Goal: Information Seeking & Learning: Find specific fact

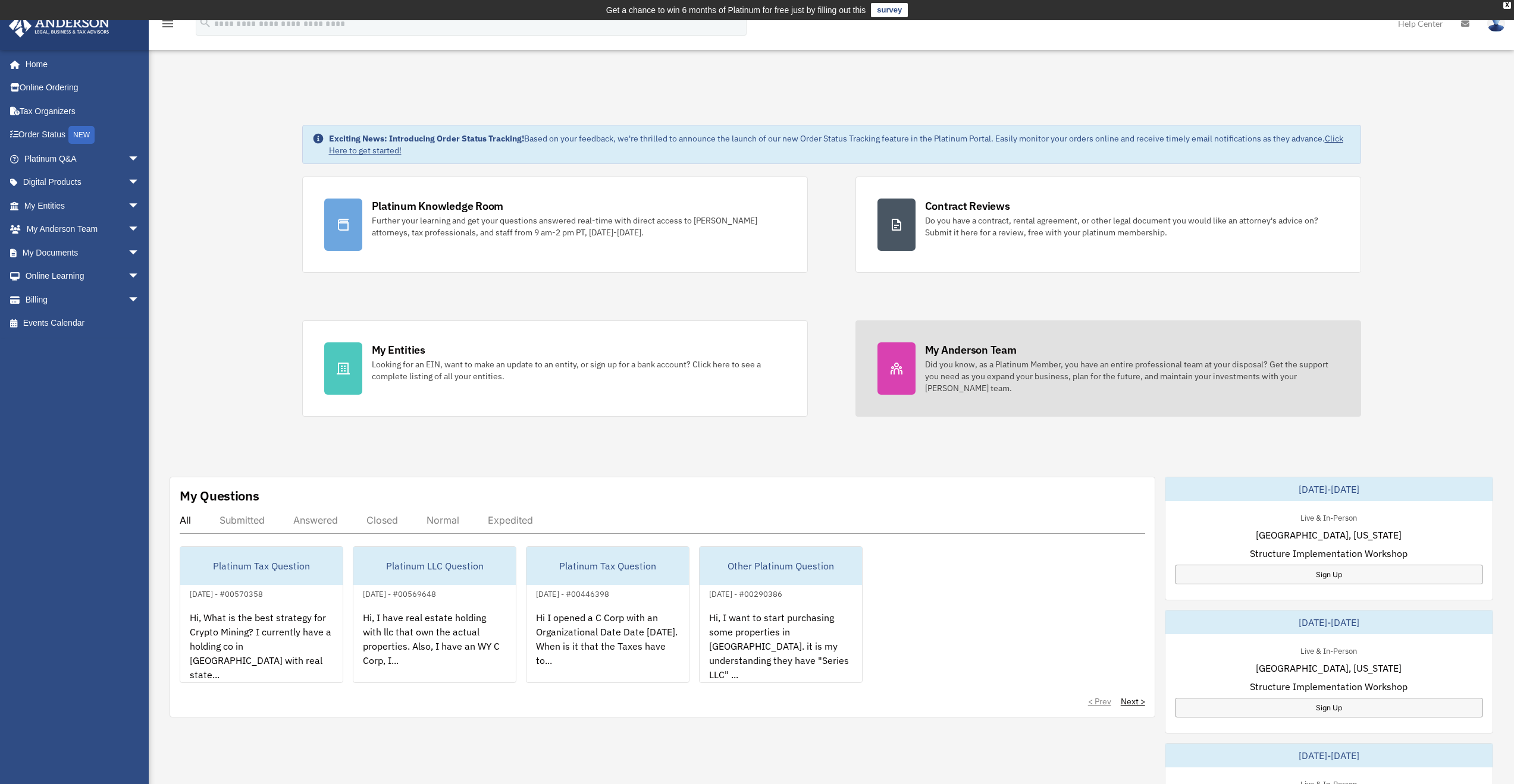
click at [987, 384] on div "Did you know, as a Platinum Member, you have an entire professional team at you…" at bounding box center [1132, 376] width 414 height 35
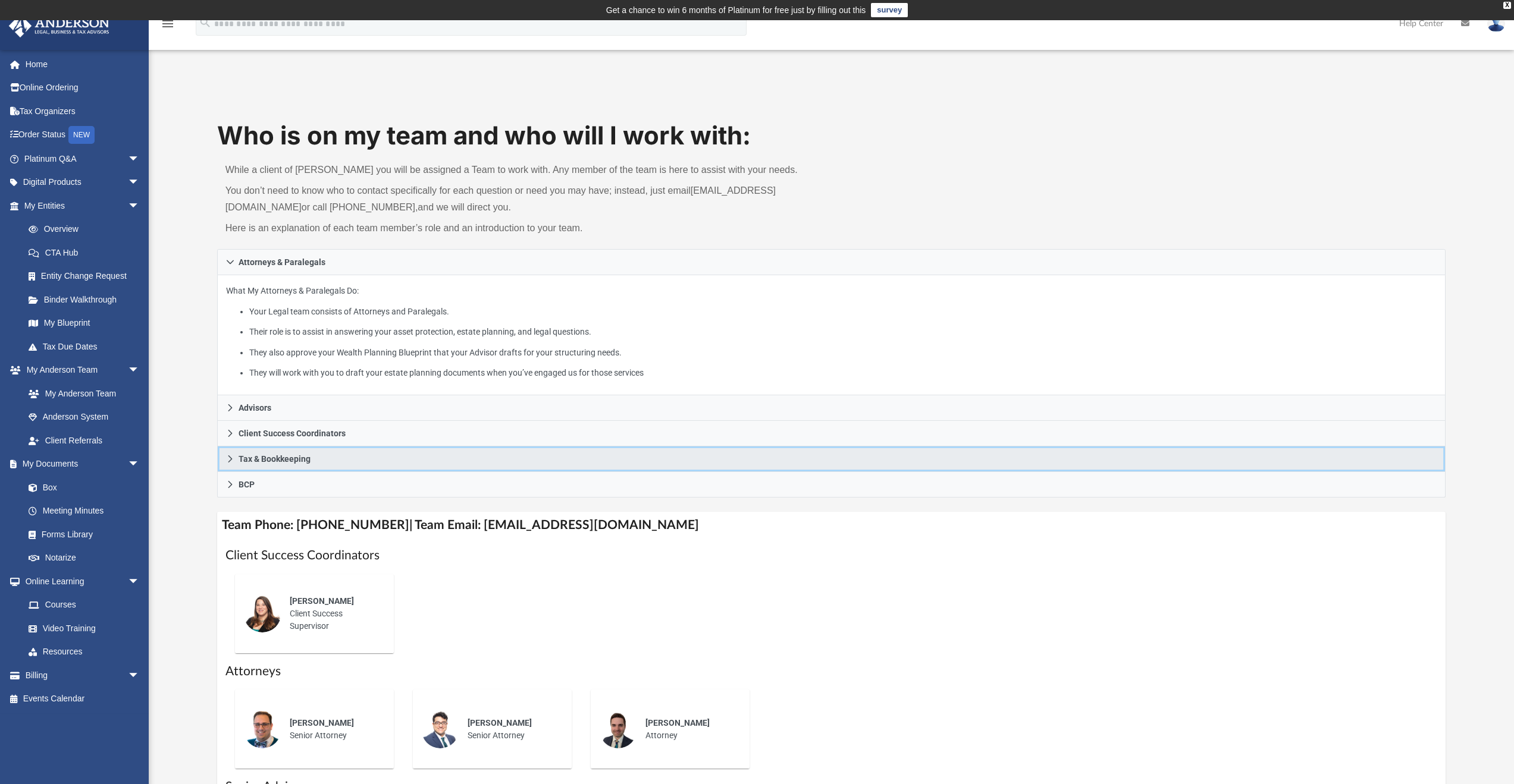
click at [269, 462] on span "Tax & Bookkeeping" at bounding box center [274, 459] width 72 height 8
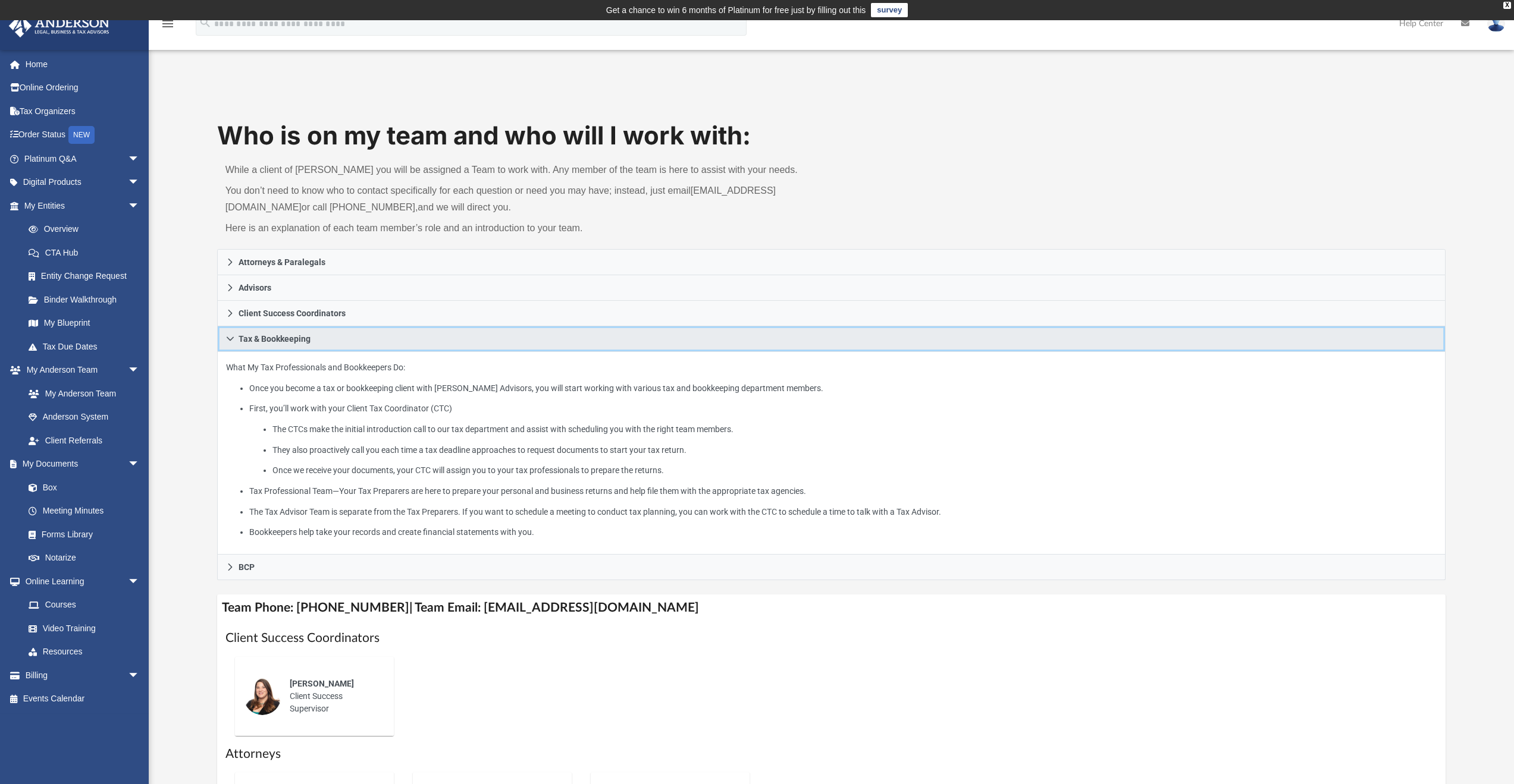
click at [272, 338] on span "Tax & Bookkeeping" at bounding box center [274, 339] width 72 height 8
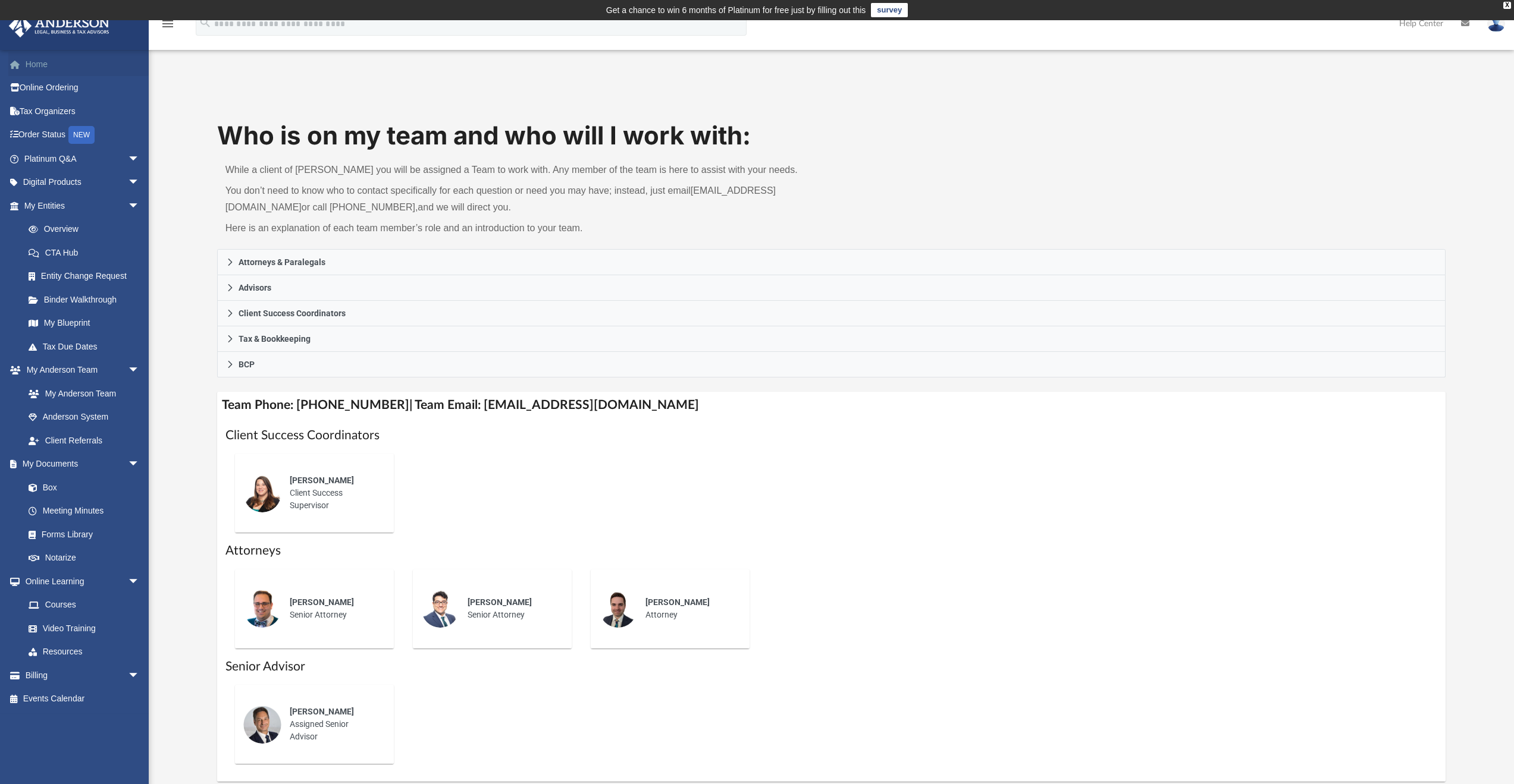
click at [39, 64] on link "Home" at bounding box center [82, 64] width 149 height 24
click at [101, 368] on link "My Anderson Team arrow_drop_down" at bounding box center [82, 370] width 149 height 24
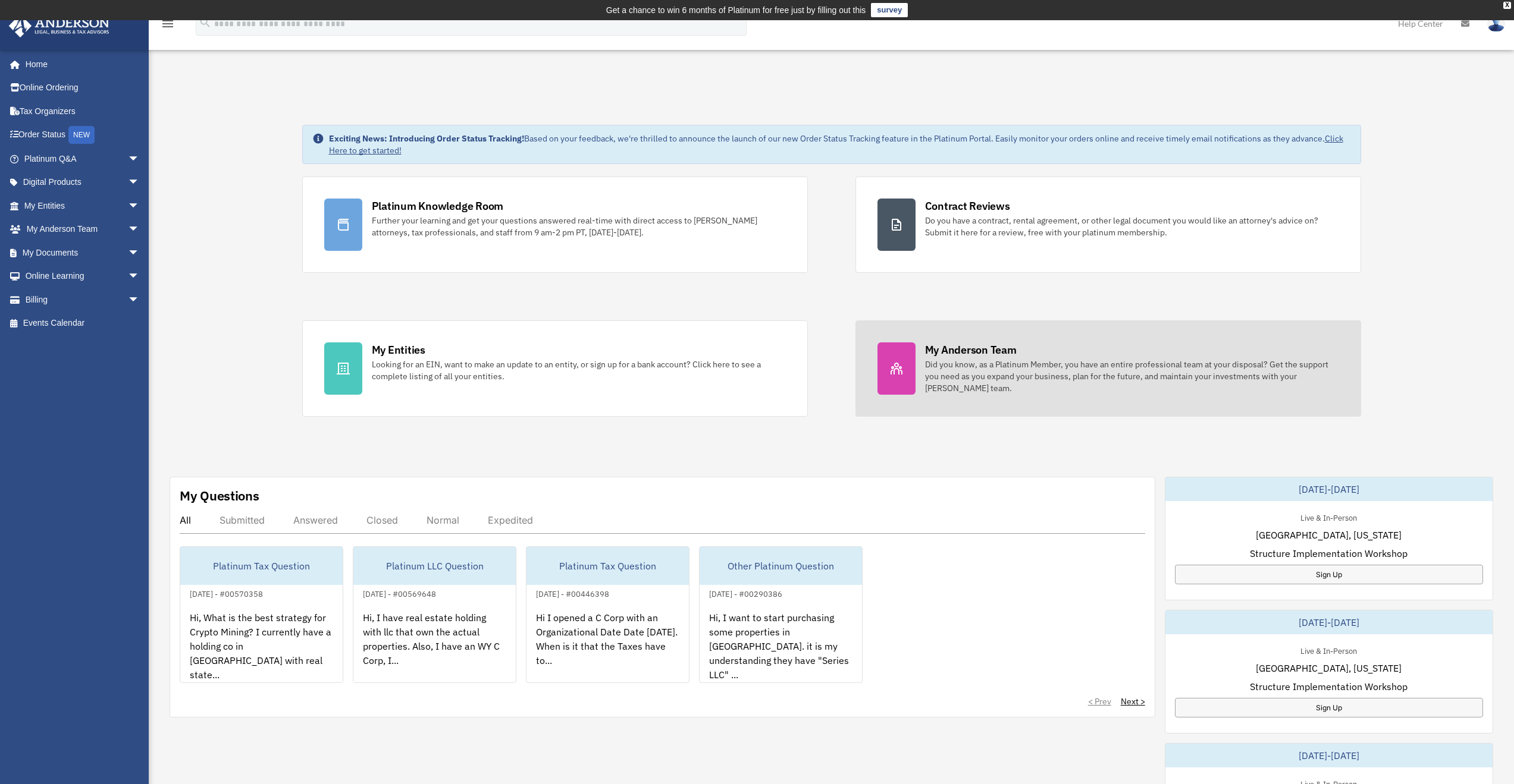
click at [982, 371] on div "Did you know, as a Platinum Member, you have an entire professional team at you…" at bounding box center [1132, 376] width 414 height 35
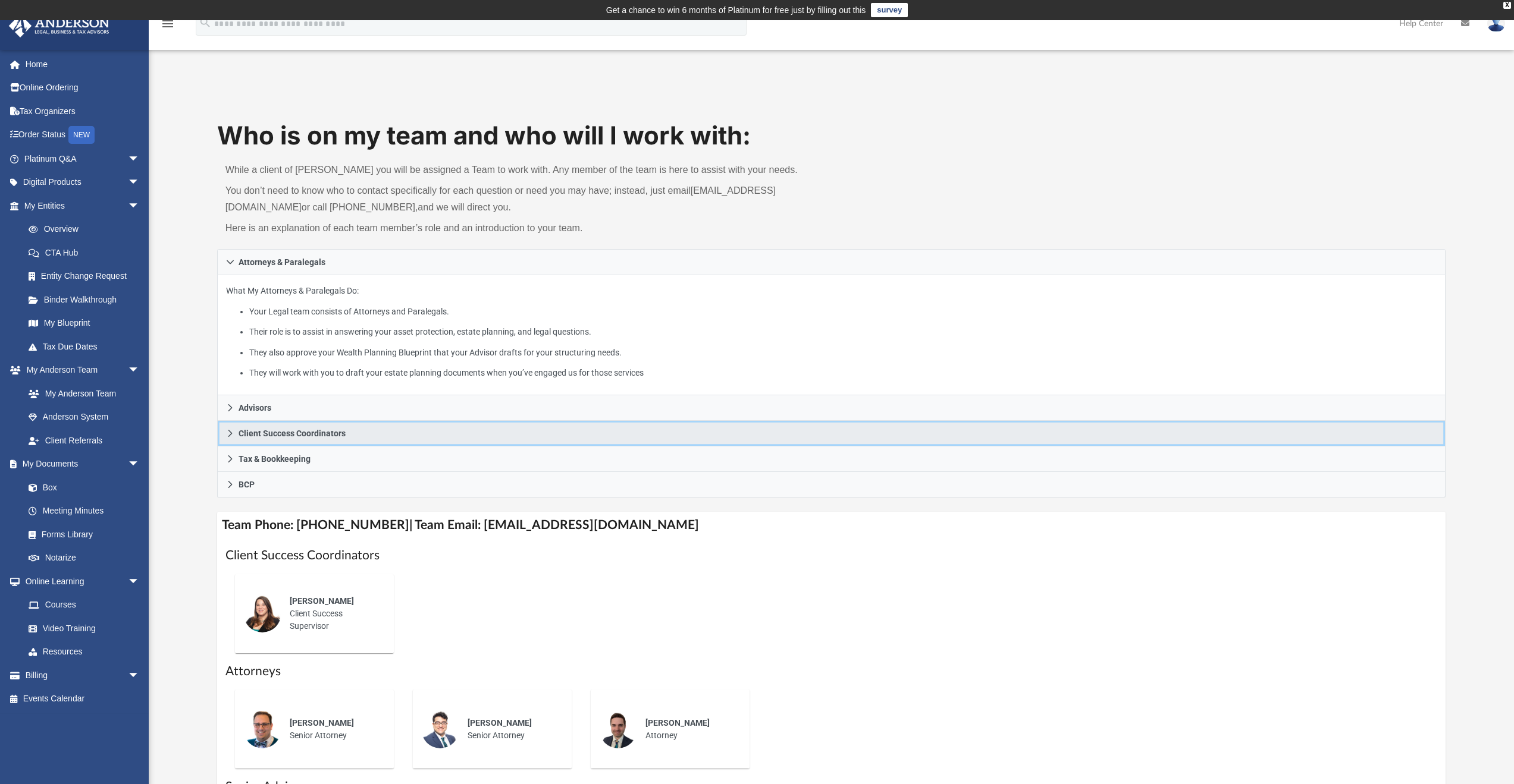
click at [230, 432] on icon at bounding box center [230, 433] width 4 height 7
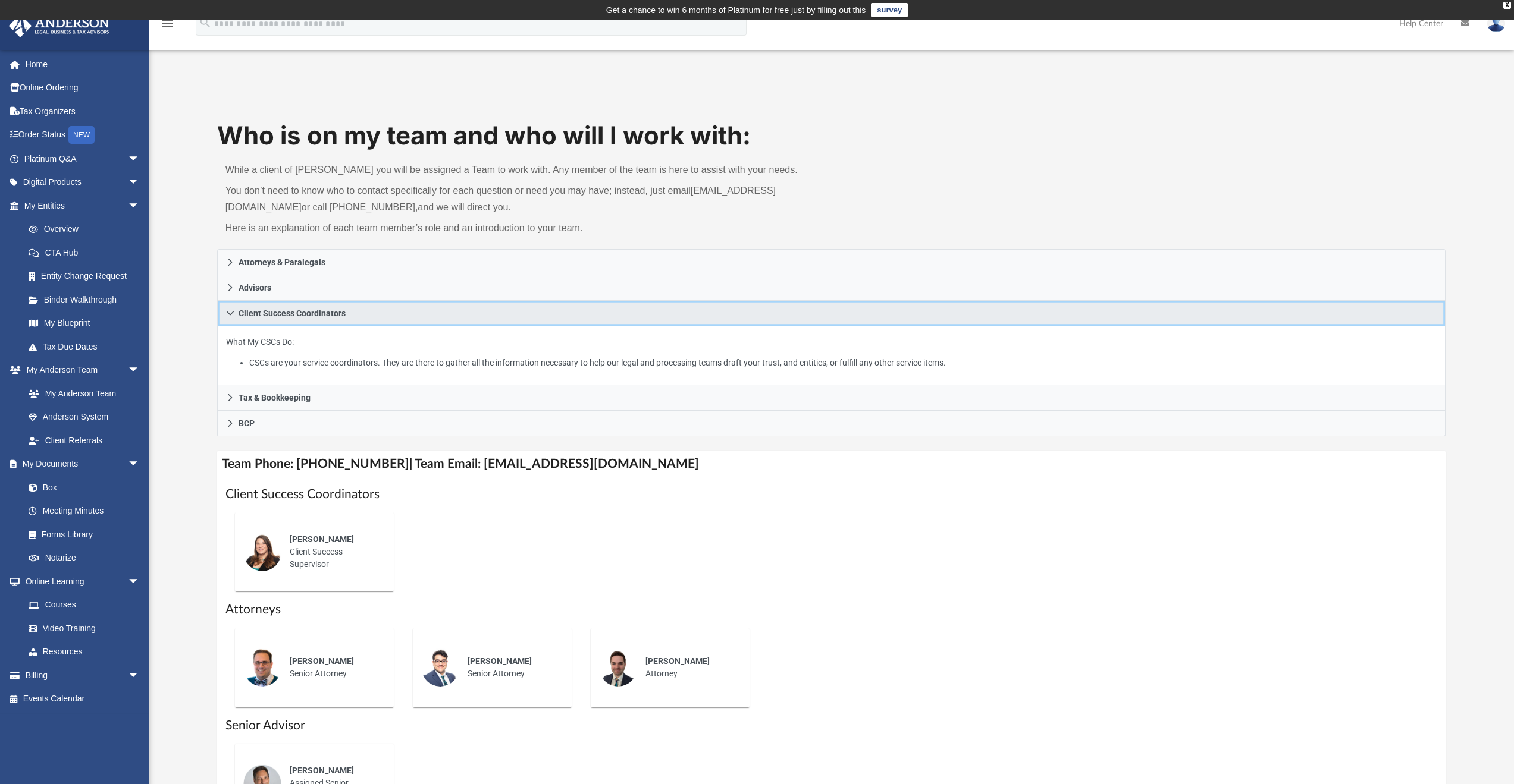
click at [230, 312] on icon at bounding box center [230, 313] width 8 height 8
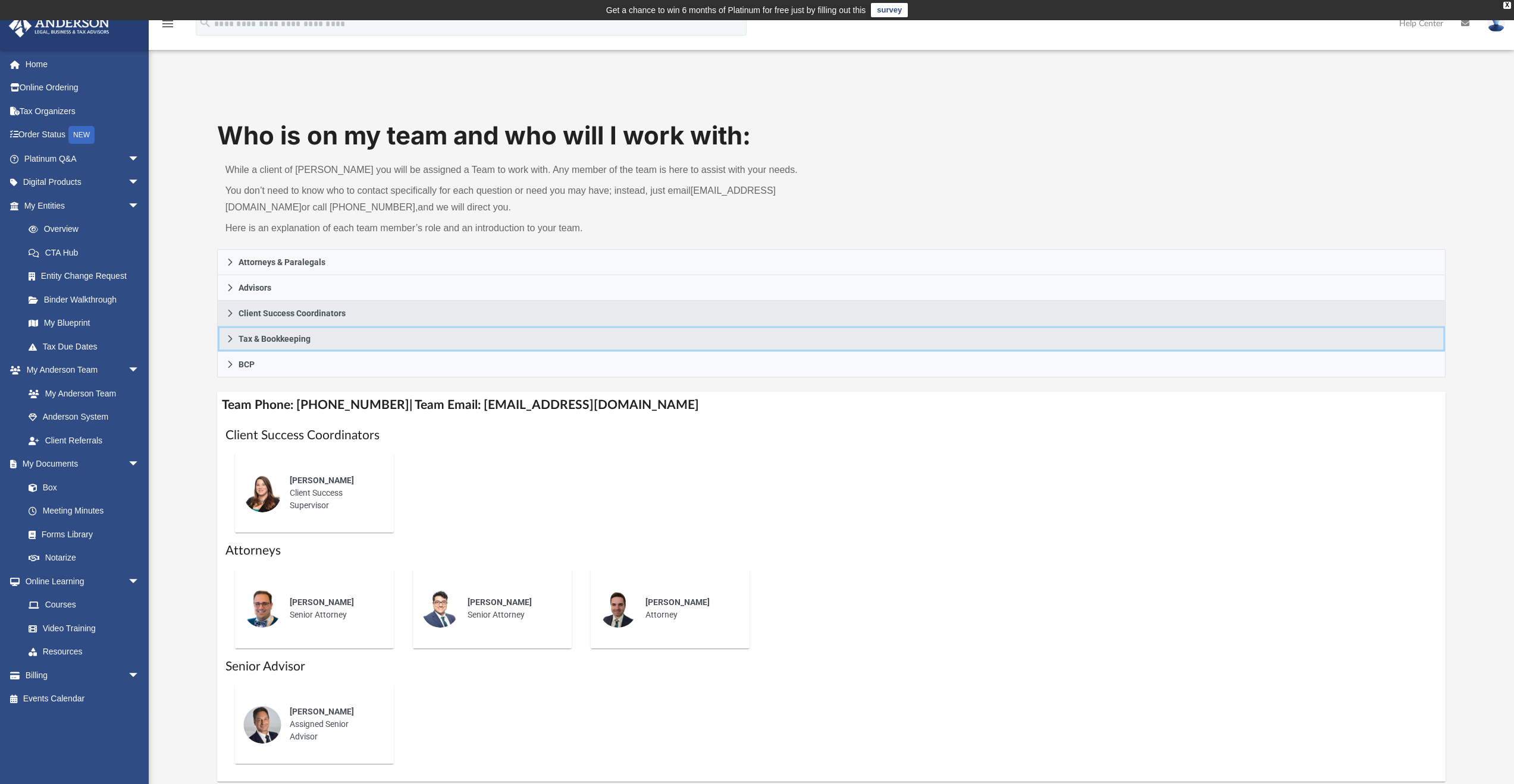
click at [229, 338] on icon at bounding box center [230, 339] width 8 height 8
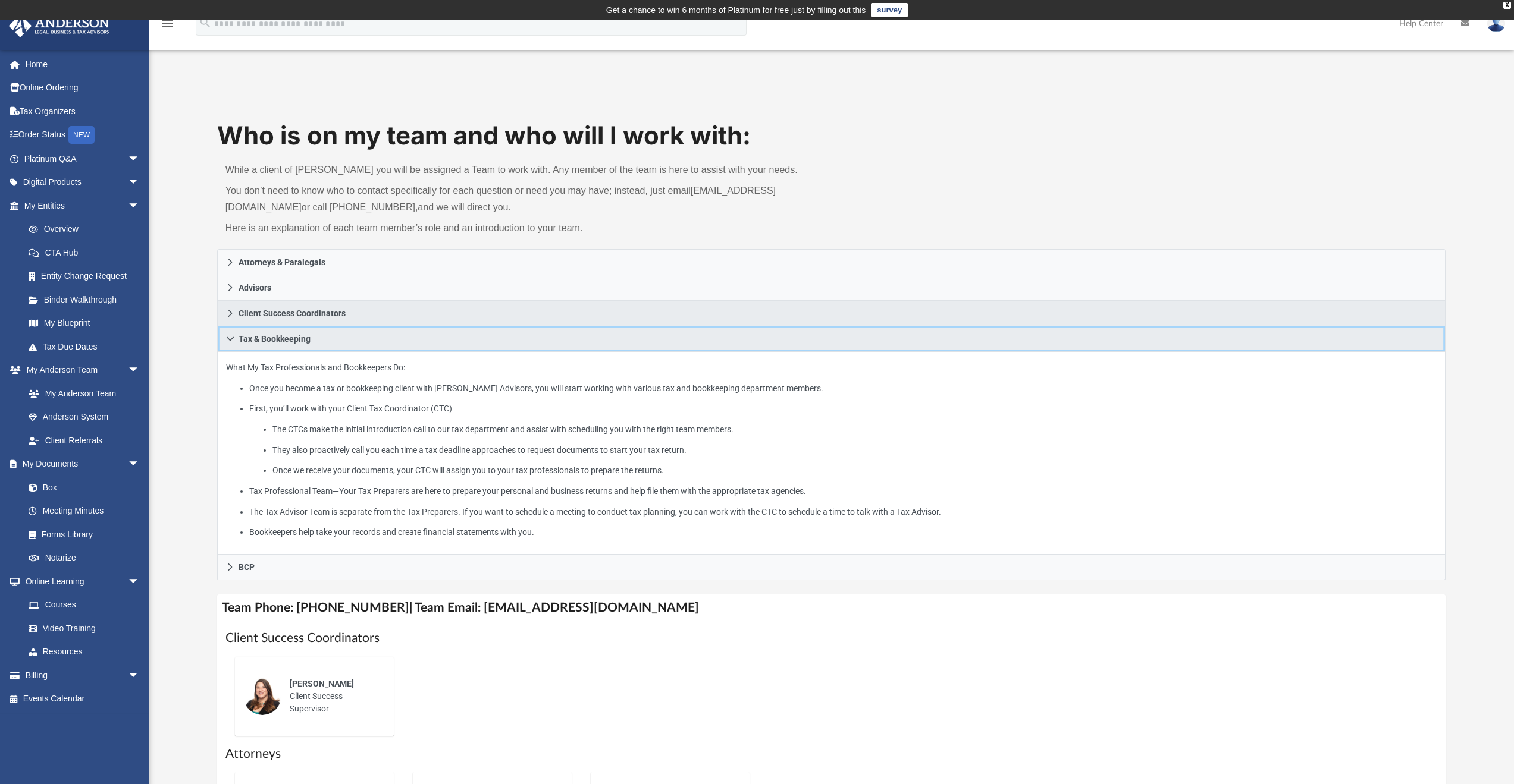
click at [229, 338] on icon at bounding box center [230, 339] width 8 height 8
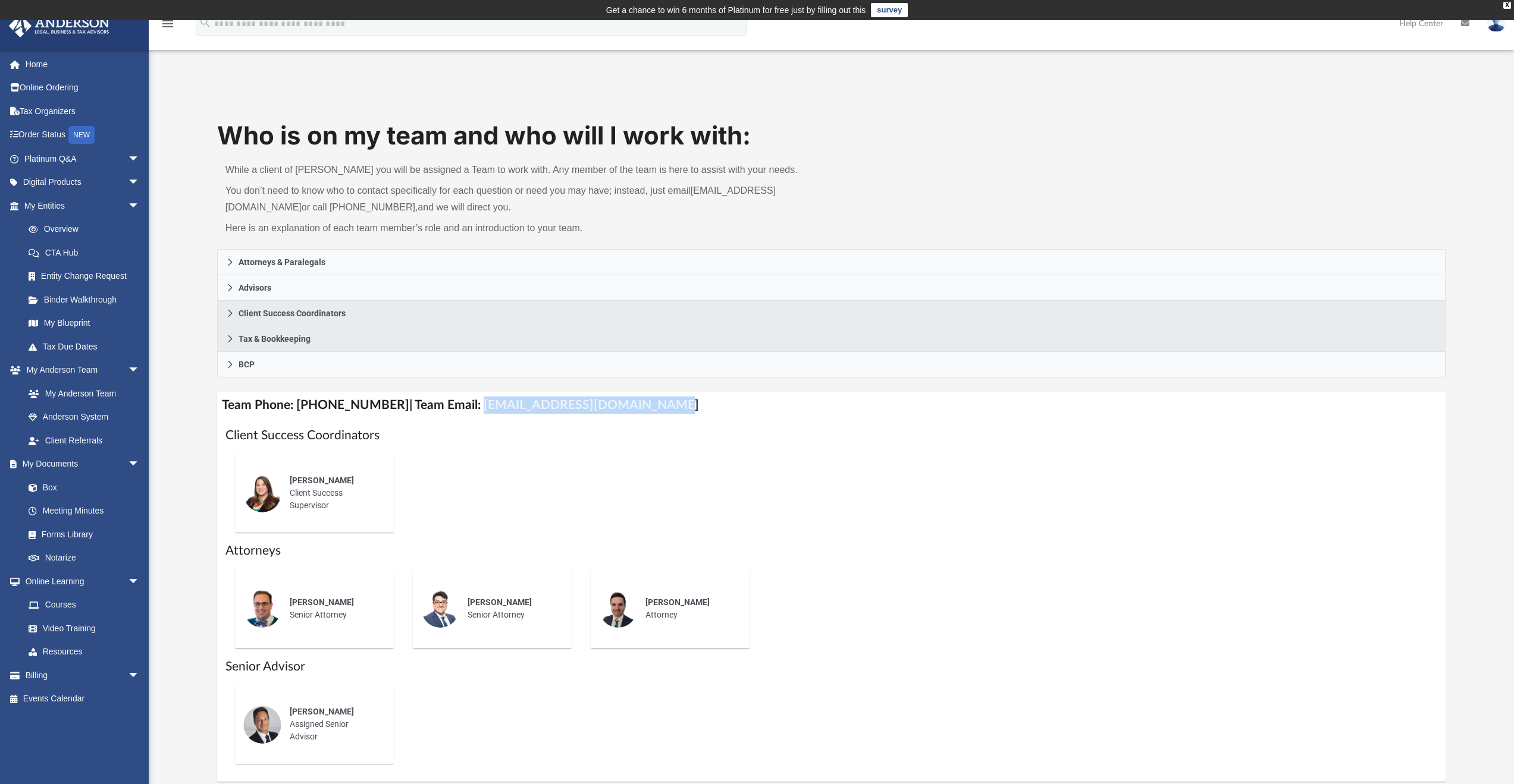
drag, startPoint x: 475, startPoint y: 406, endPoint x: 655, endPoint y: 409, distance: 180.0
click at [655, 409] on h4 "Team Phone: (725) 201-7544 | Team Email: myteam@andersonadvisors.com" at bounding box center [832, 405] width 1229 height 27
click at [63, 208] on link "My Entities arrow_drop_down" at bounding box center [82, 206] width 149 height 24
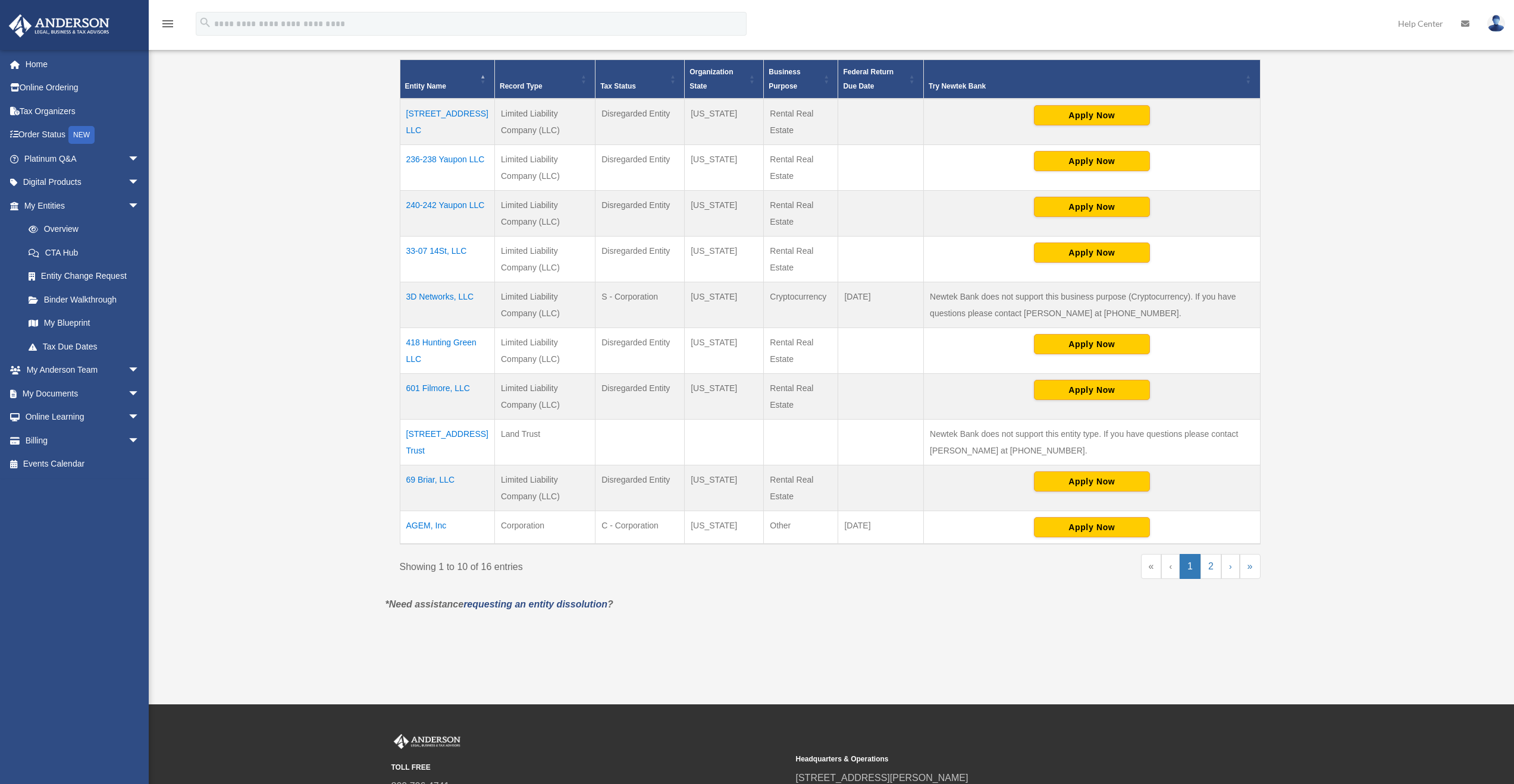
scroll to position [397, 0]
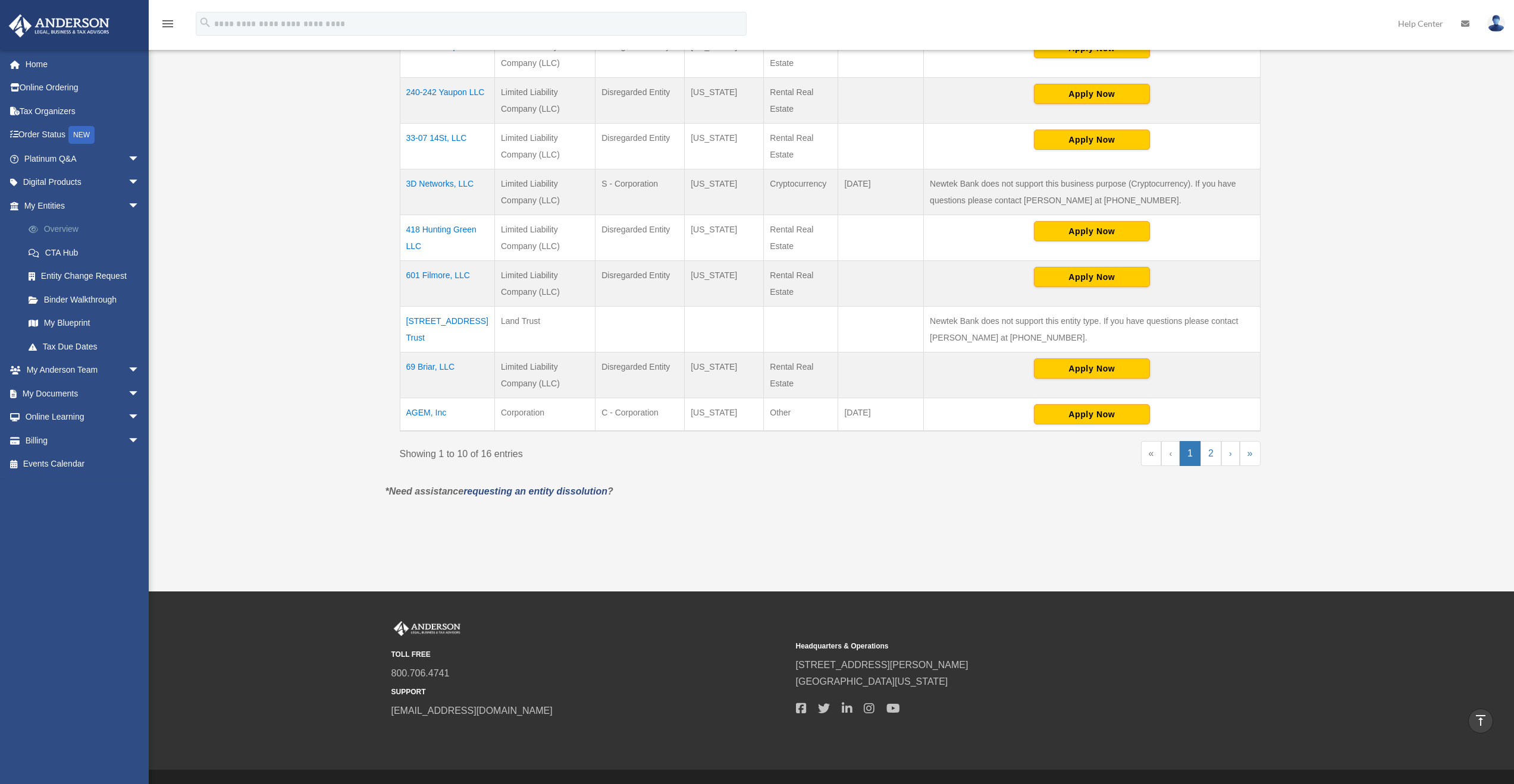
click at [58, 228] on link "Overview" at bounding box center [87, 229] width 141 height 24
click at [57, 207] on link "My Entities arrow_drop_down" at bounding box center [82, 206] width 149 height 24
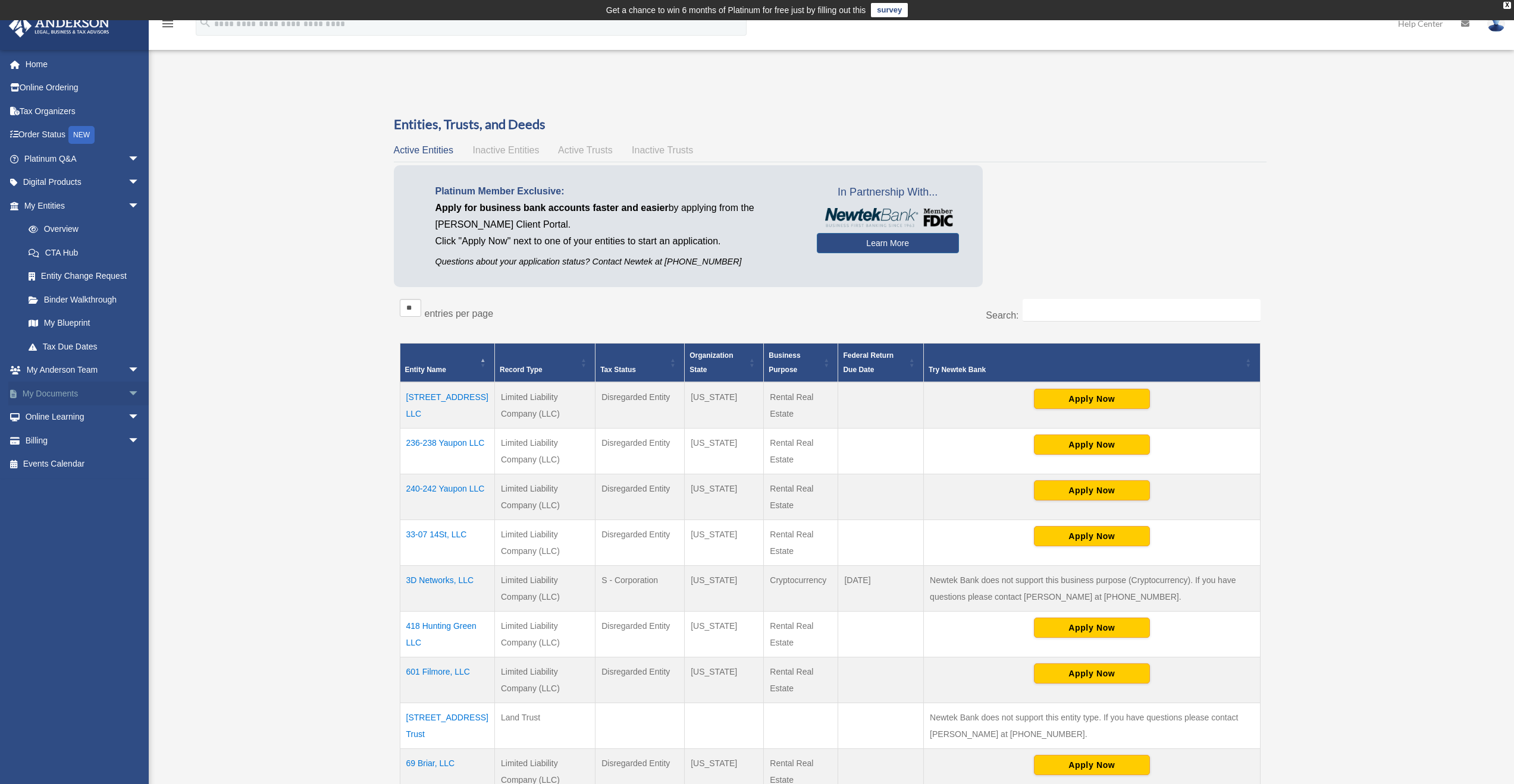
click at [53, 393] on link "My Documents arrow_drop_down" at bounding box center [82, 394] width 149 height 24
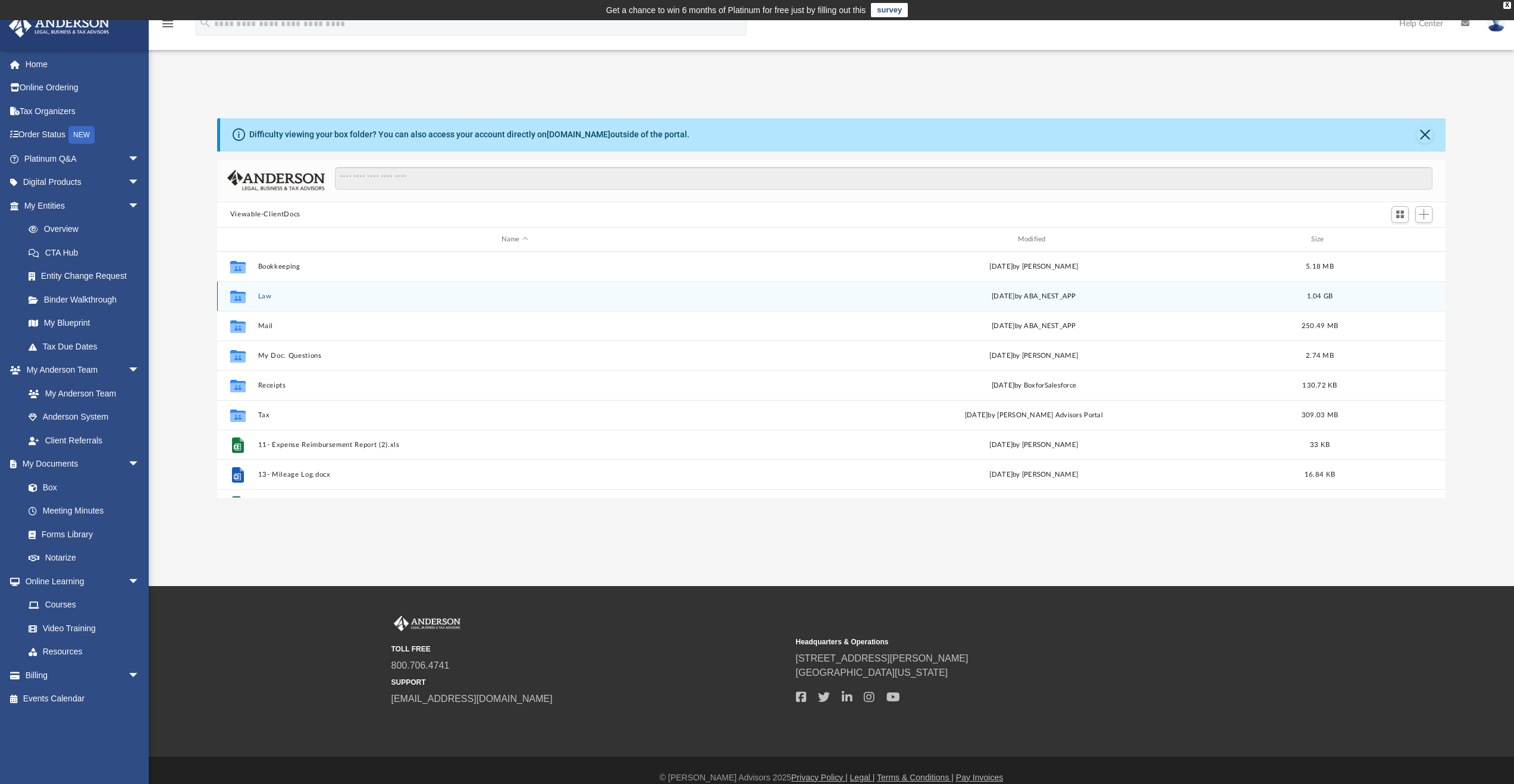
scroll to position [262, 1219]
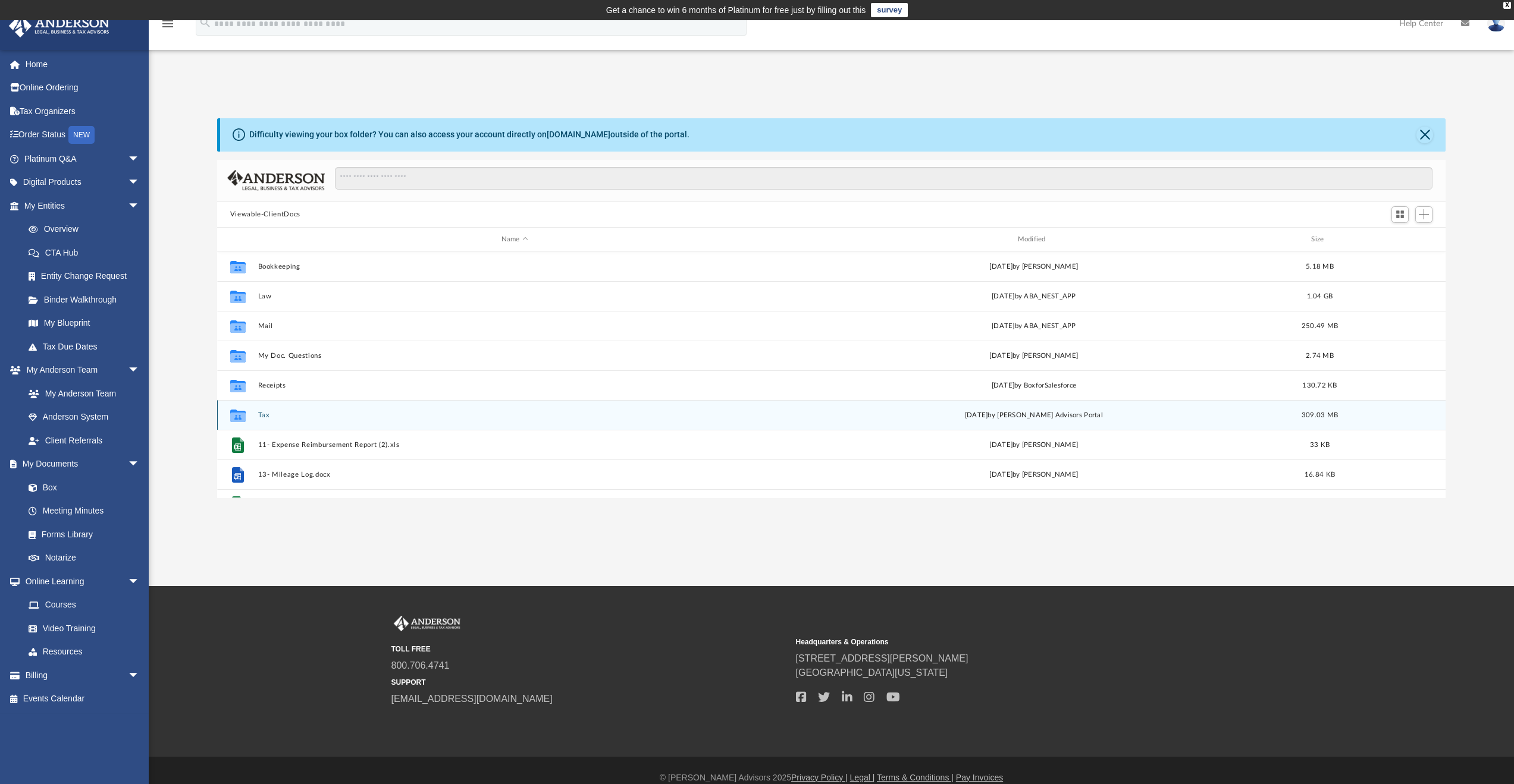
click at [261, 415] on button "Tax" at bounding box center [515, 415] width 514 height 8
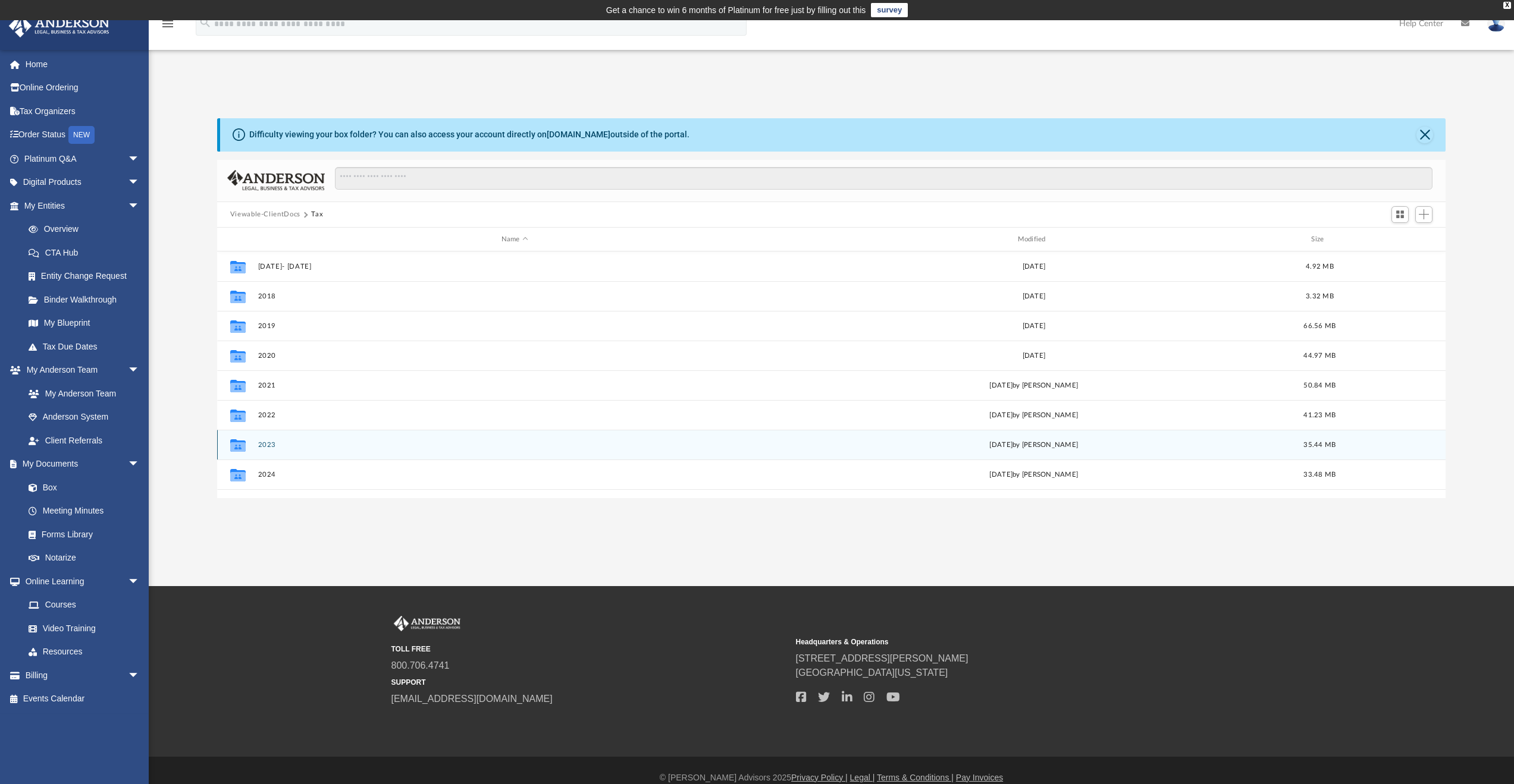
click at [271, 445] on button "2023" at bounding box center [515, 445] width 514 height 8
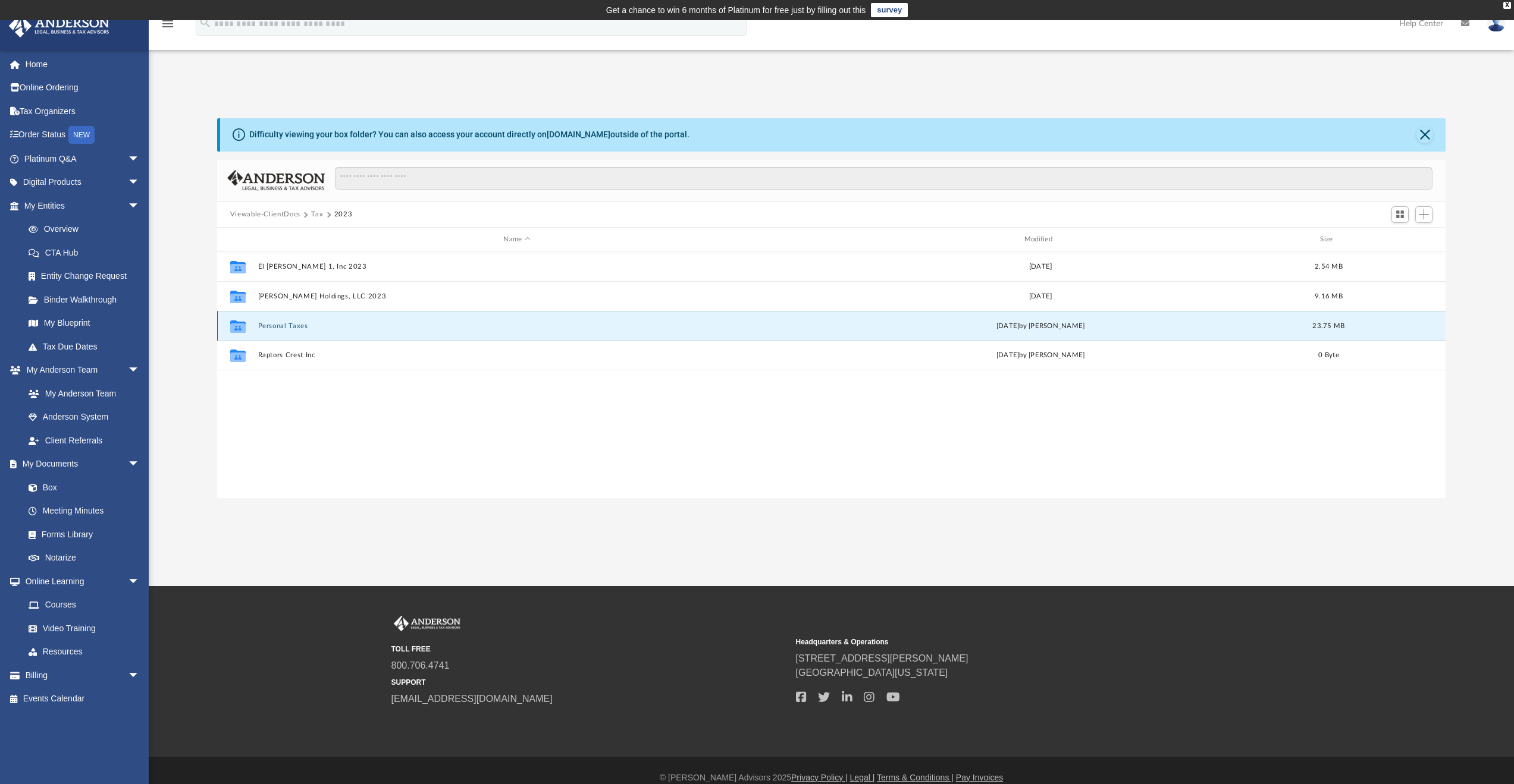
click at [291, 328] on button "Personal Taxes" at bounding box center [516, 326] width 518 height 8
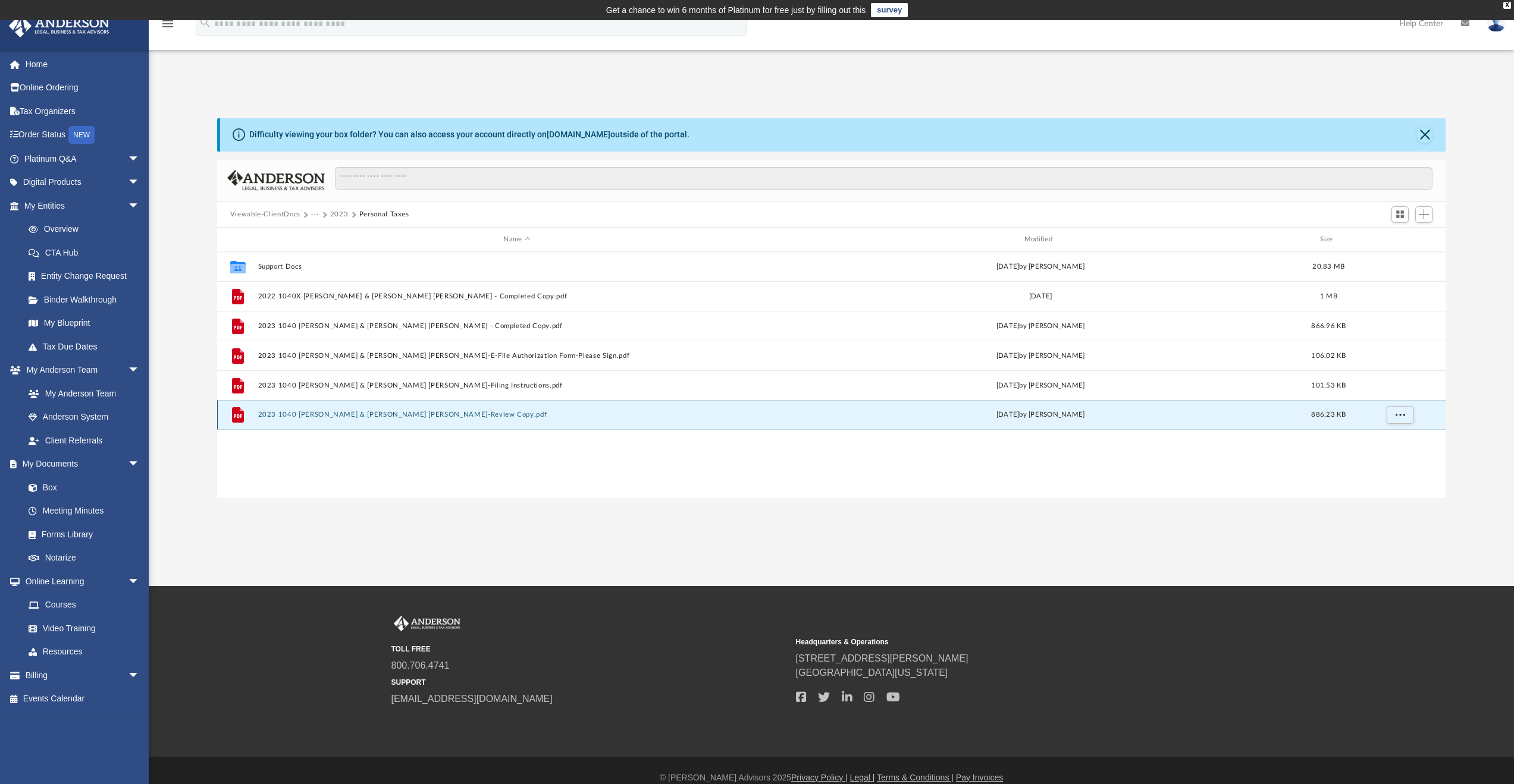
click at [395, 413] on button "2023 1040 [PERSON_NAME] & [PERSON_NAME] [PERSON_NAME]-Review Copy.pdf" at bounding box center [516, 415] width 518 height 8
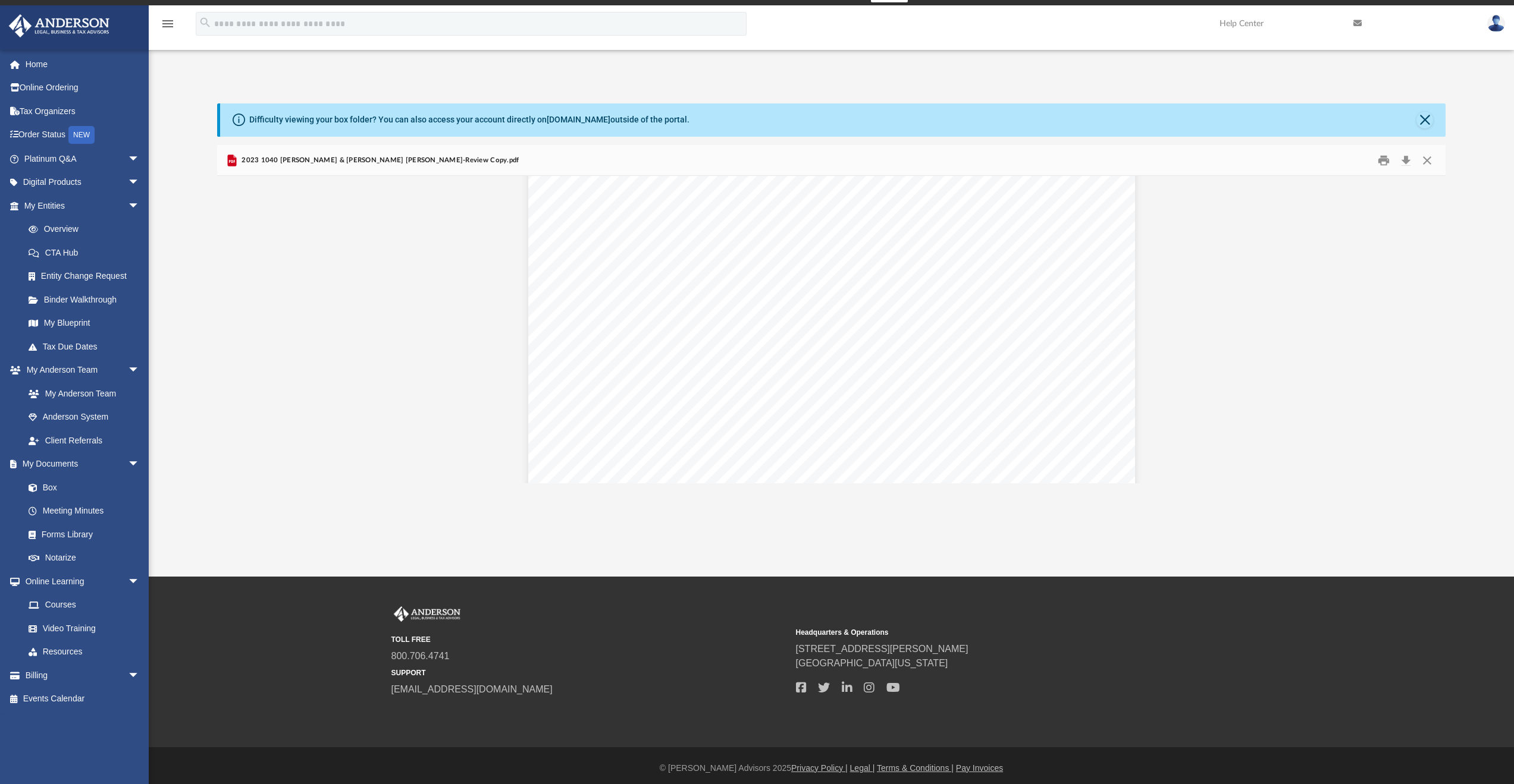
scroll to position [12884, 0]
click at [1430, 154] on button "Close" at bounding box center [1427, 160] width 22 height 19
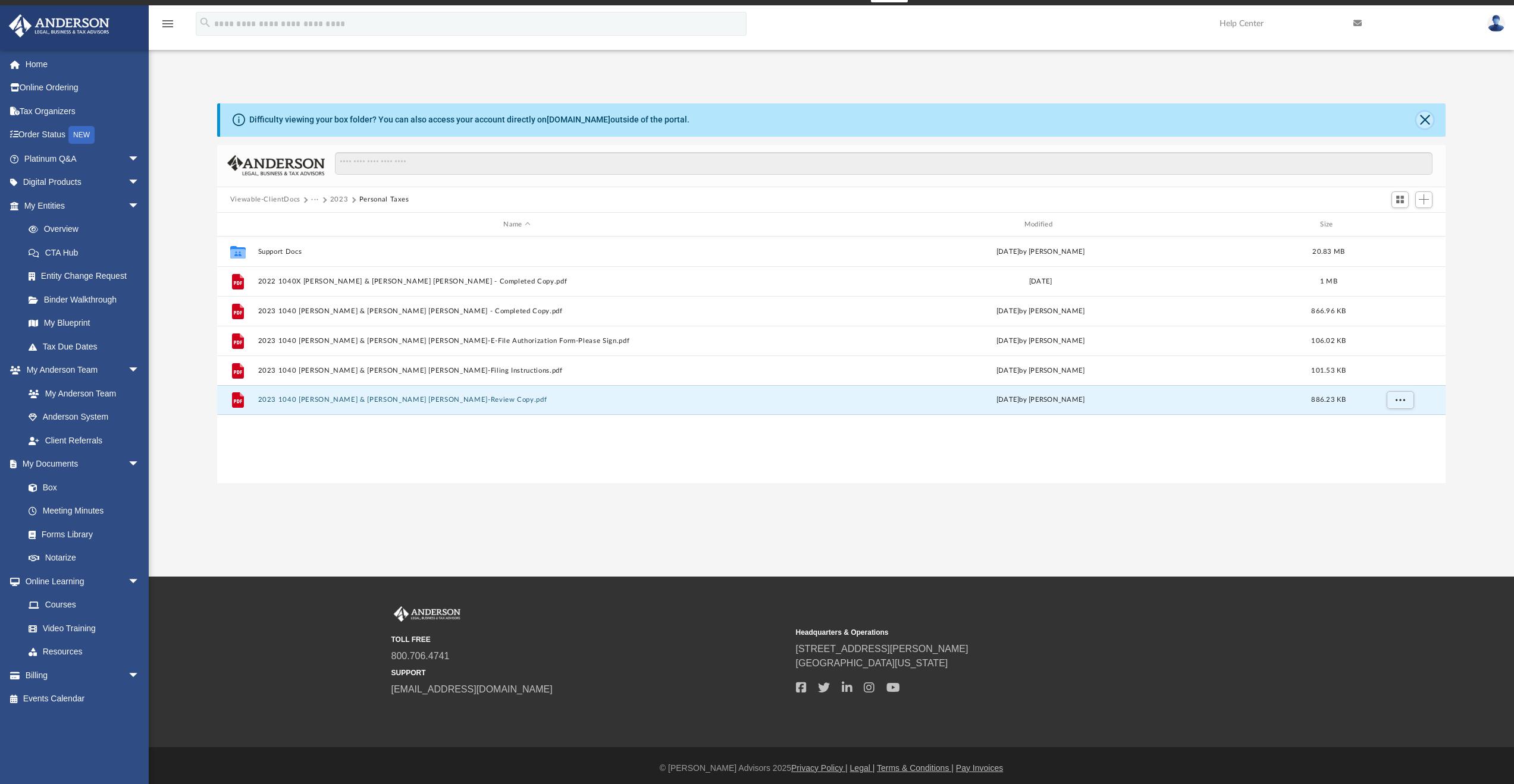
click at [1420, 122] on button "Close" at bounding box center [1425, 120] width 17 height 17
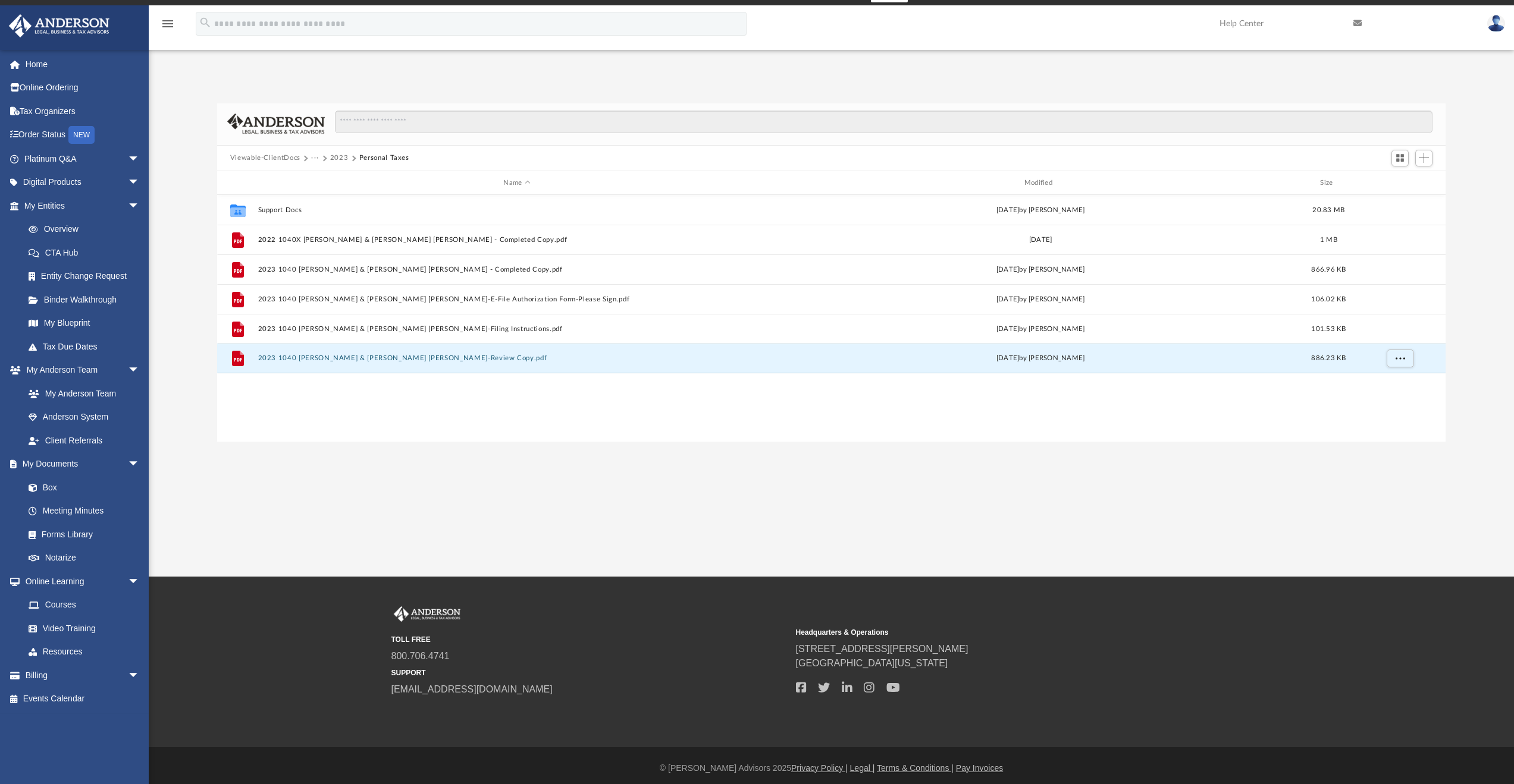
click at [288, 158] on button "Viewable-ClientDocs" at bounding box center [265, 158] width 70 height 10
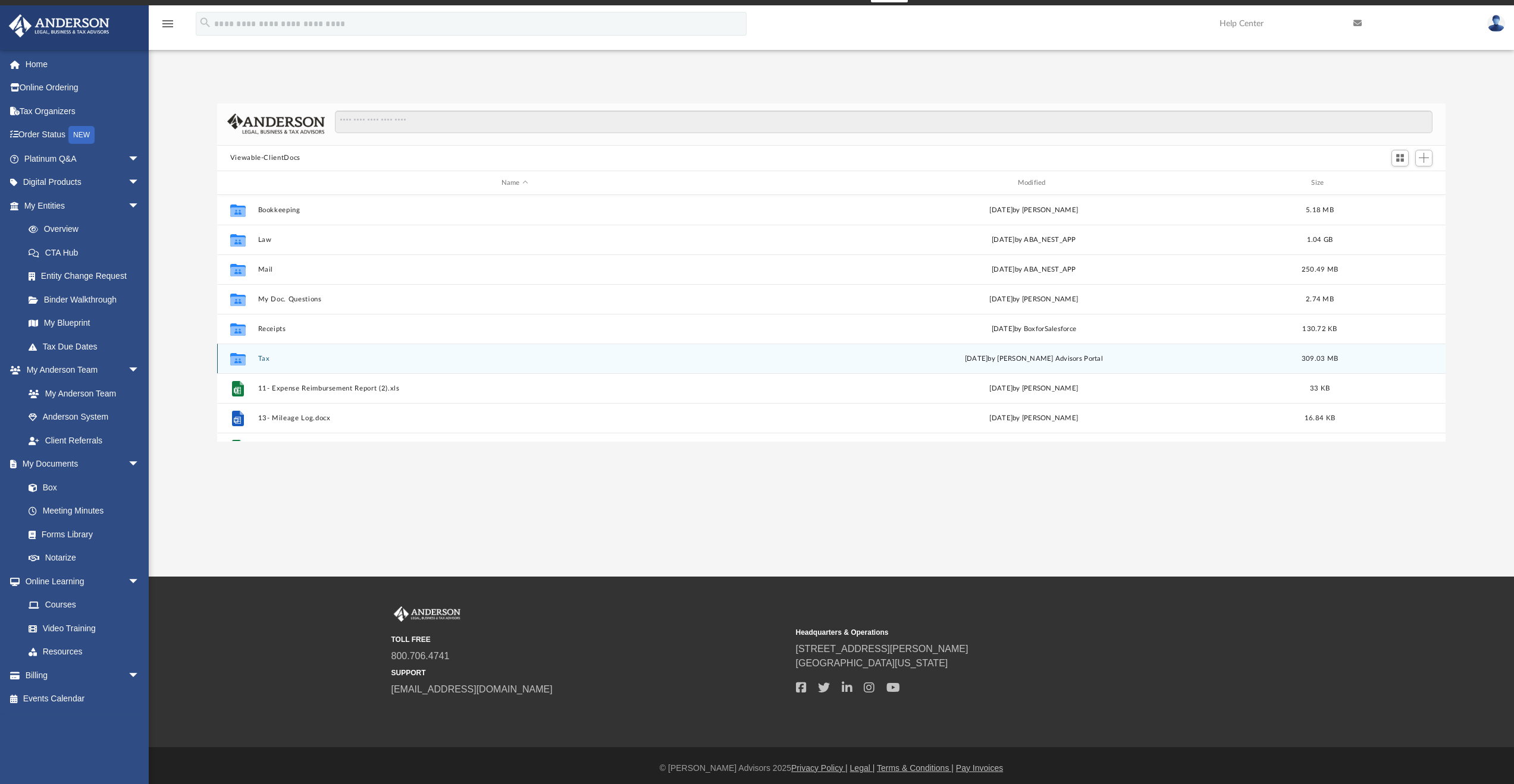
click at [253, 361] on div "Collaborated Folder Tax today by Anderson Advisors Portal 309.03 MB" at bounding box center [832, 358] width 1229 height 30
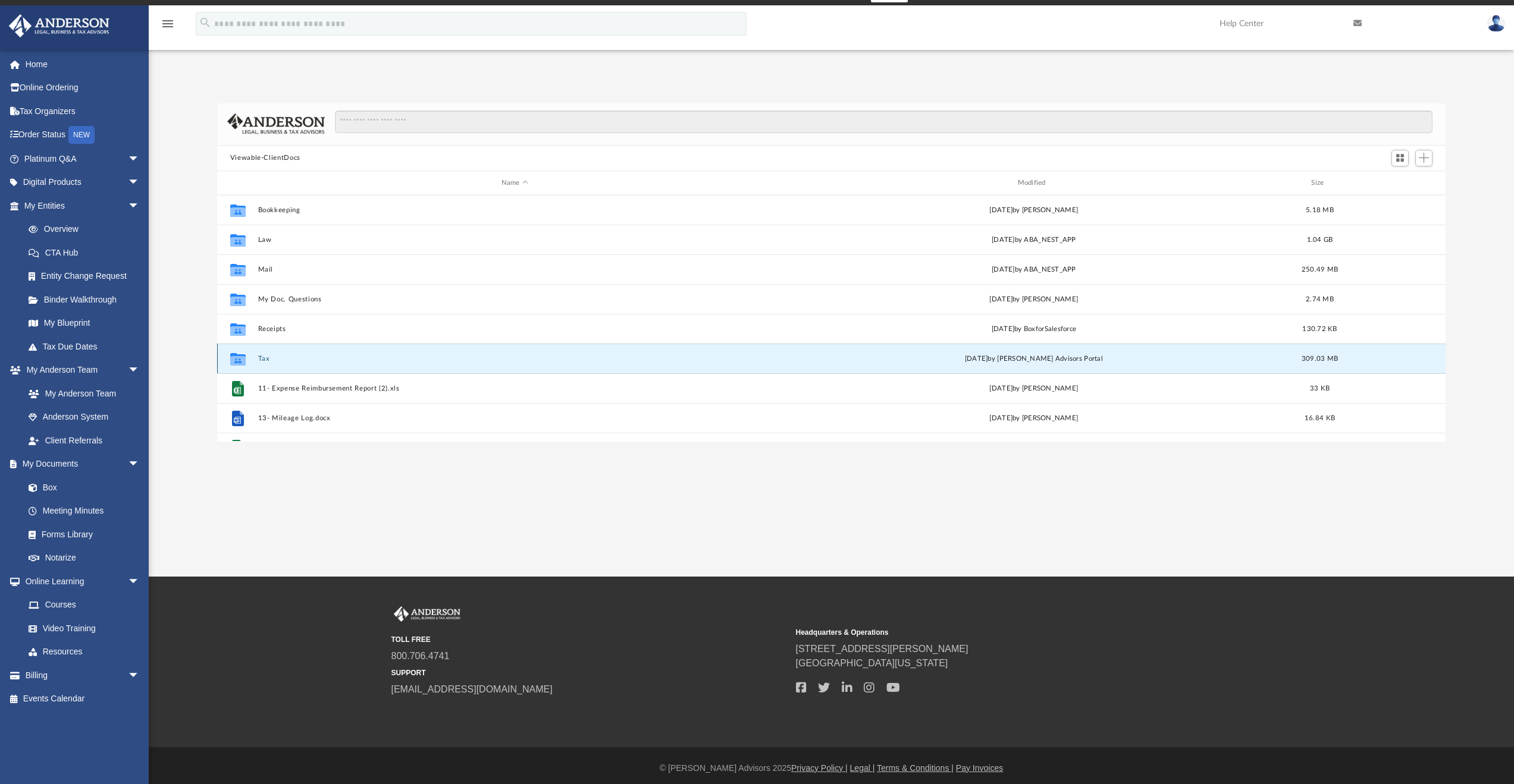
click at [261, 361] on button "Tax" at bounding box center [515, 359] width 514 height 8
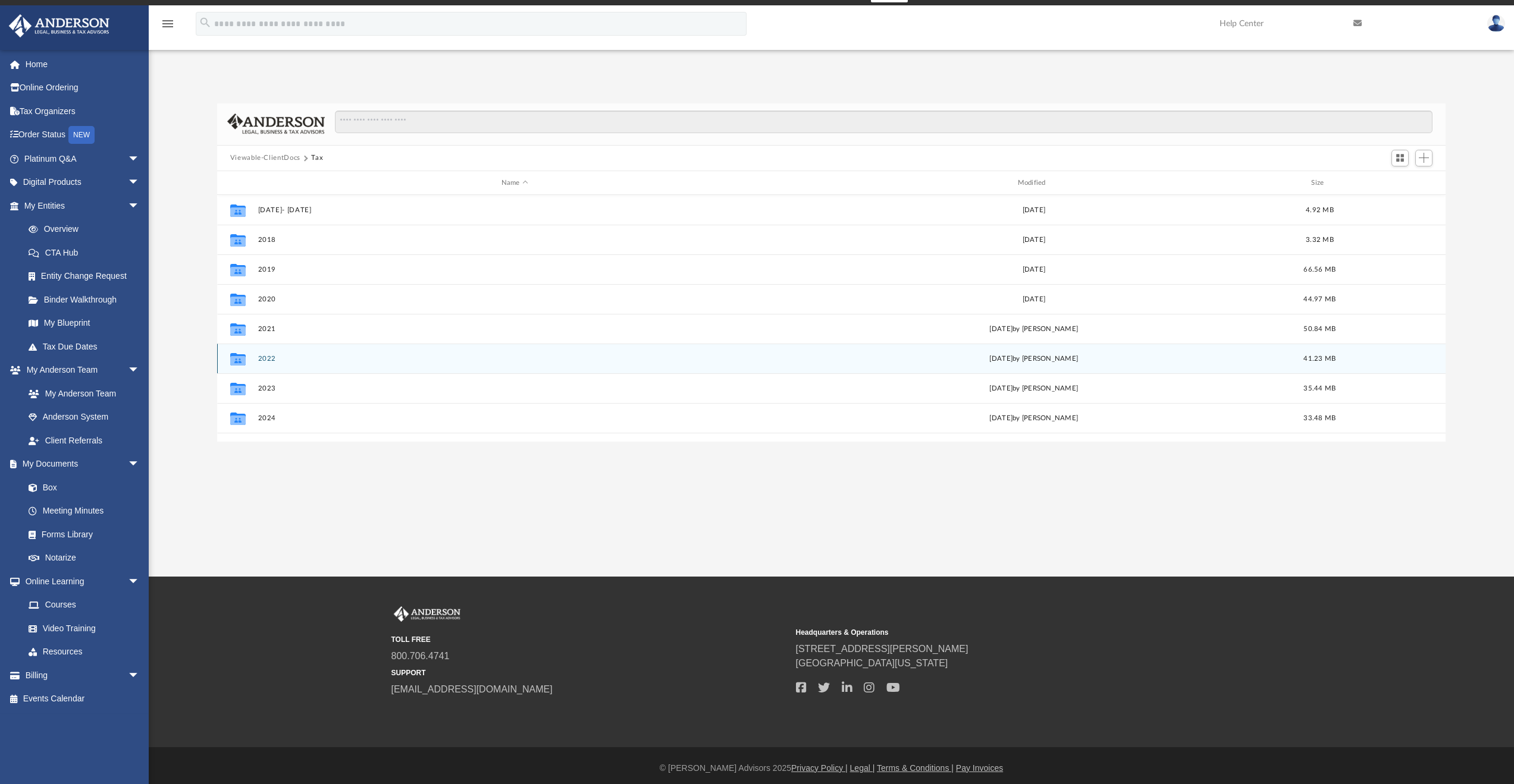
click at [273, 360] on button "2022" at bounding box center [515, 359] width 514 height 8
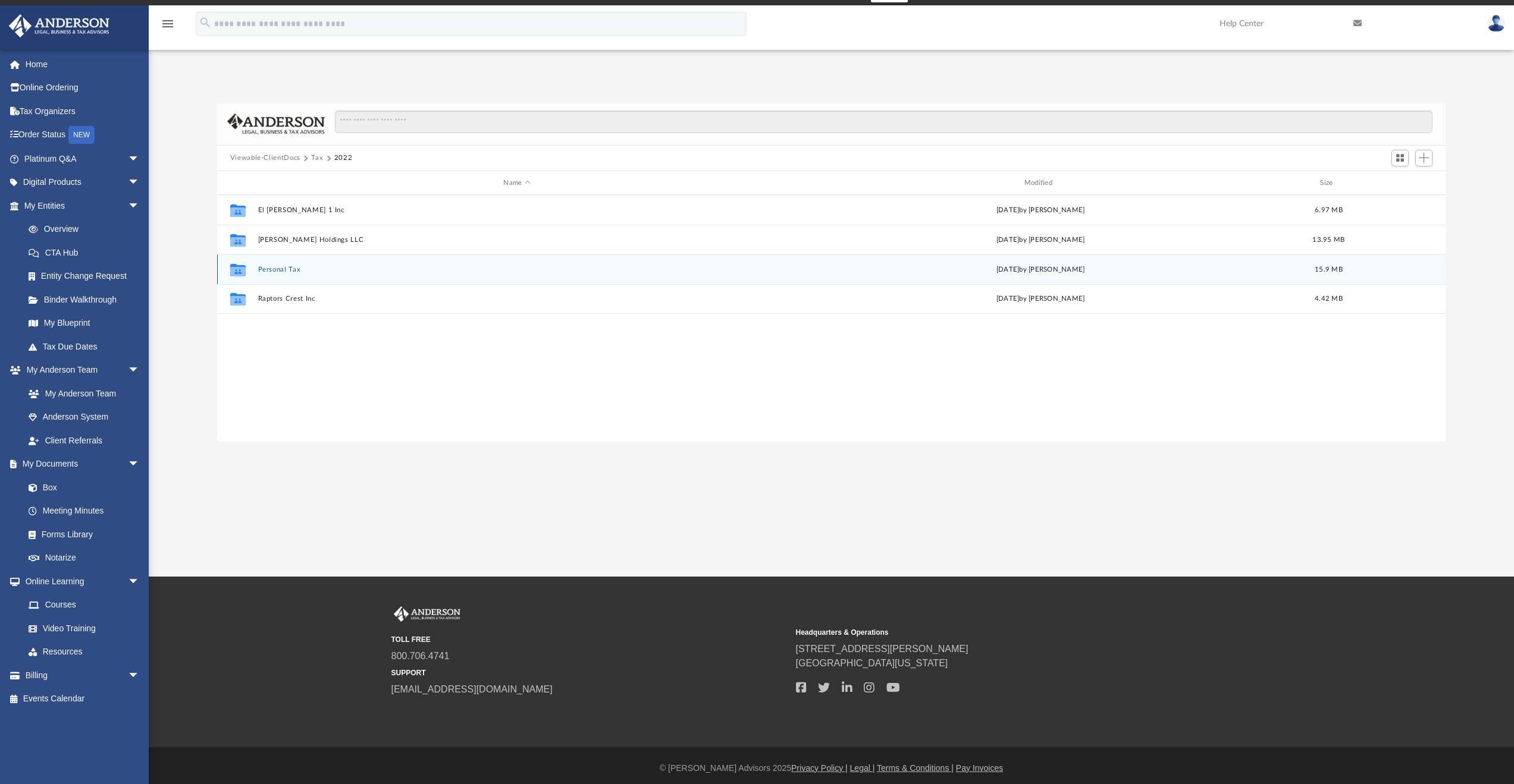
click at [284, 270] on button "Personal Tax" at bounding box center [516, 270] width 518 height 8
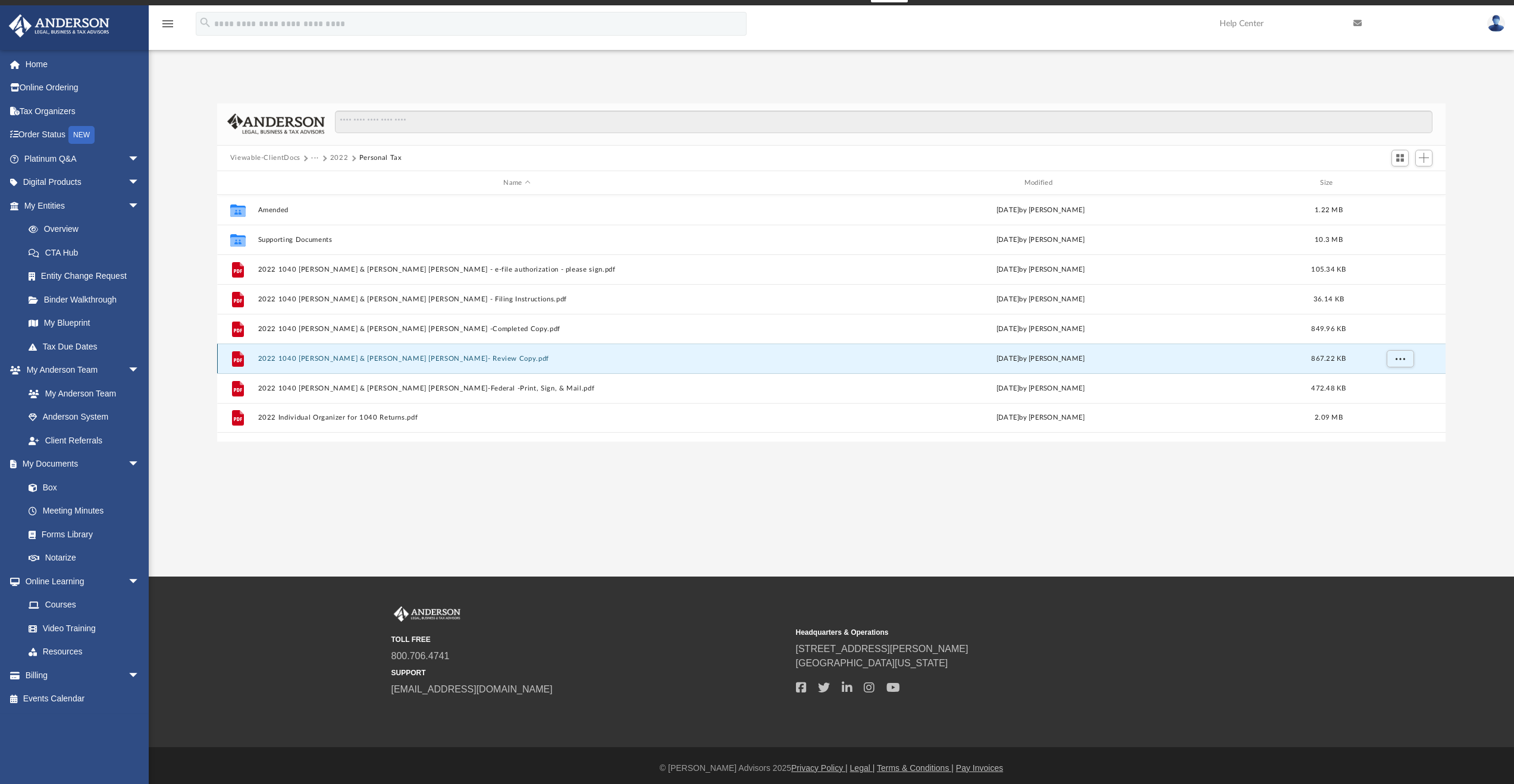
click at [417, 359] on button "2022 1040 Lopez, Luis E. & Ioana Janet- Review Copy.pdf" at bounding box center [516, 359] width 518 height 8
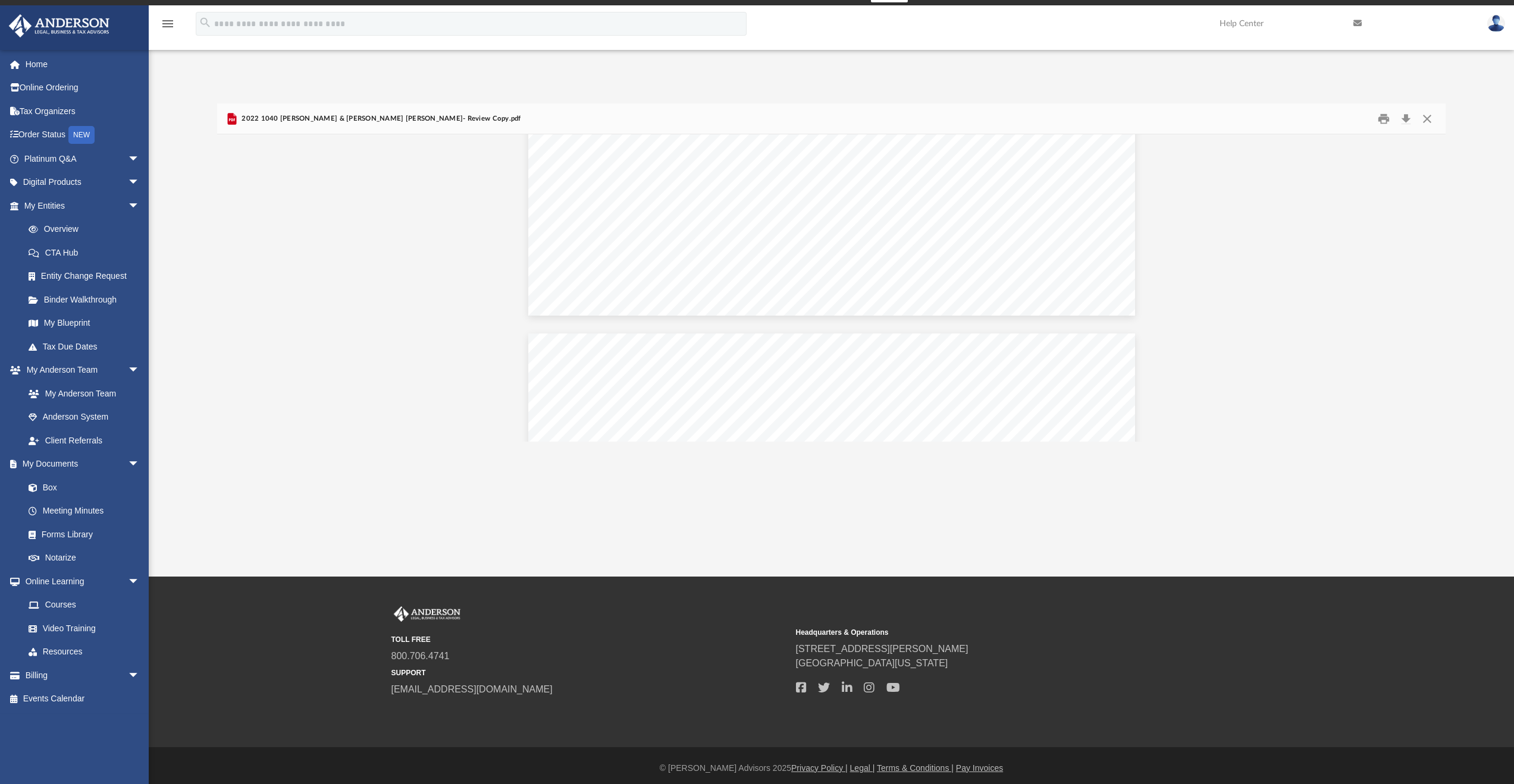
scroll to position [12686, 0]
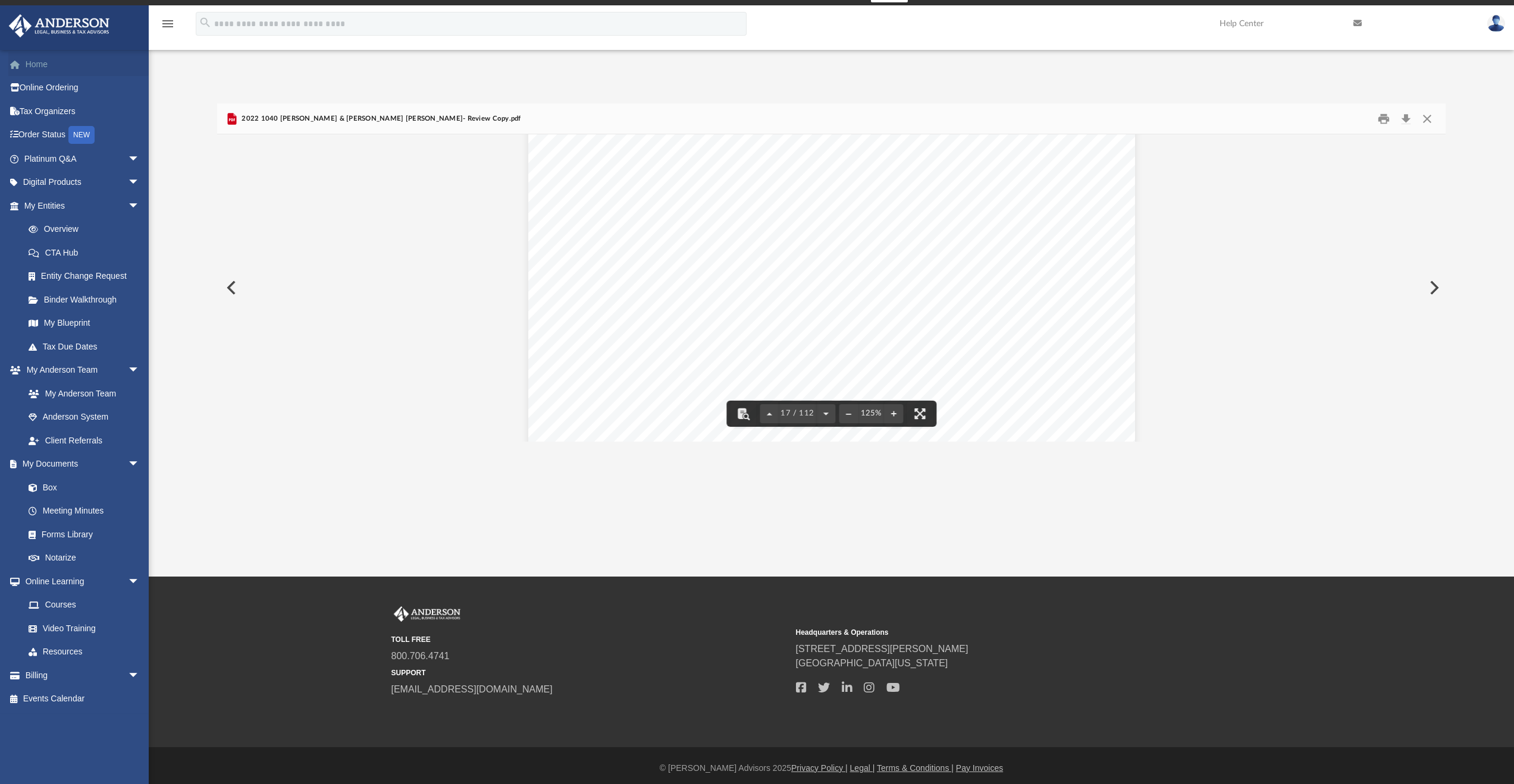
click at [39, 64] on link "Home" at bounding box center [82, 64] width 149 height 24
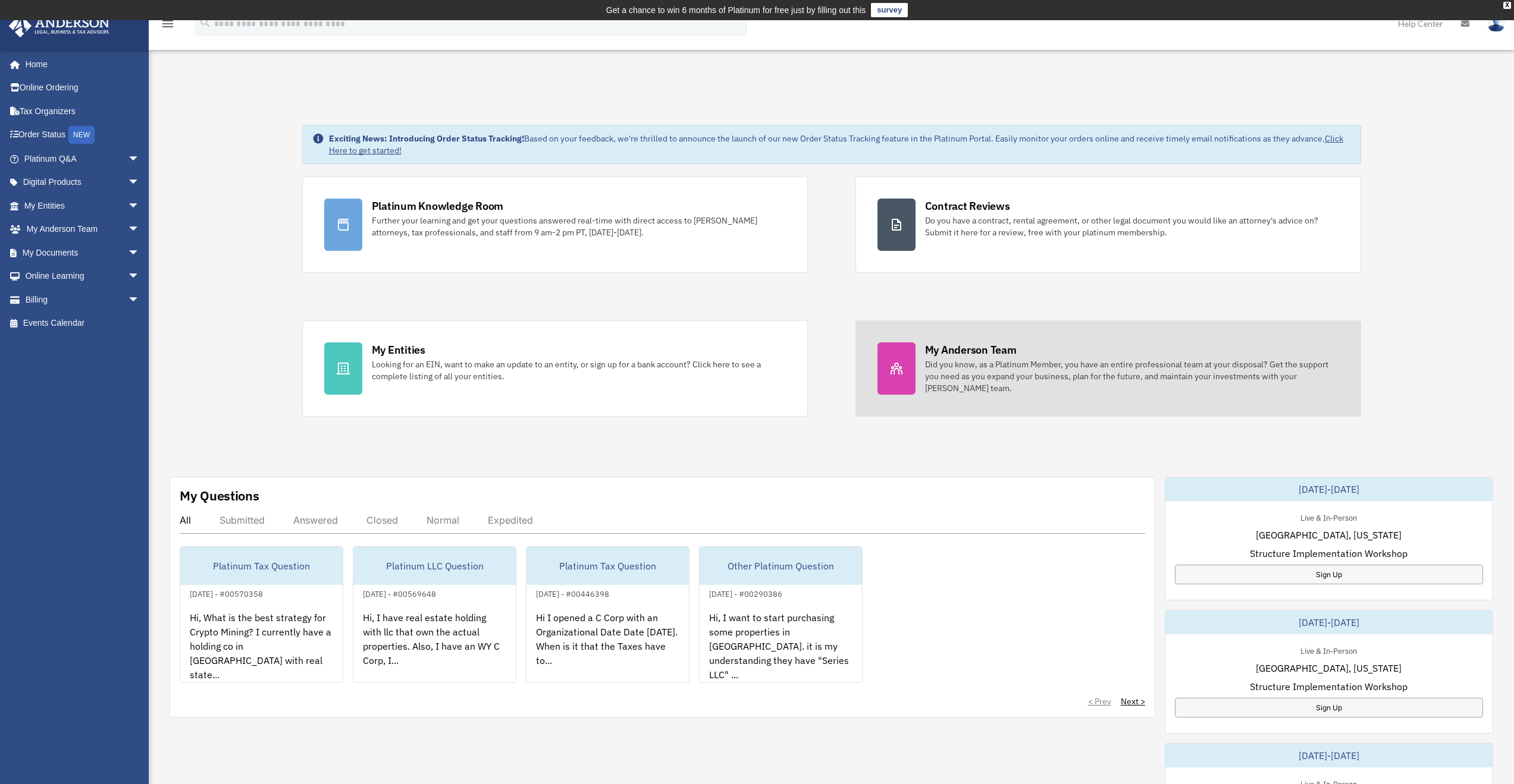
click at [980, 360] on div "Did you know, as a Platinum Member, you have an entire professional team at you…" at bounding box center [1132, 376] width 414 height 35
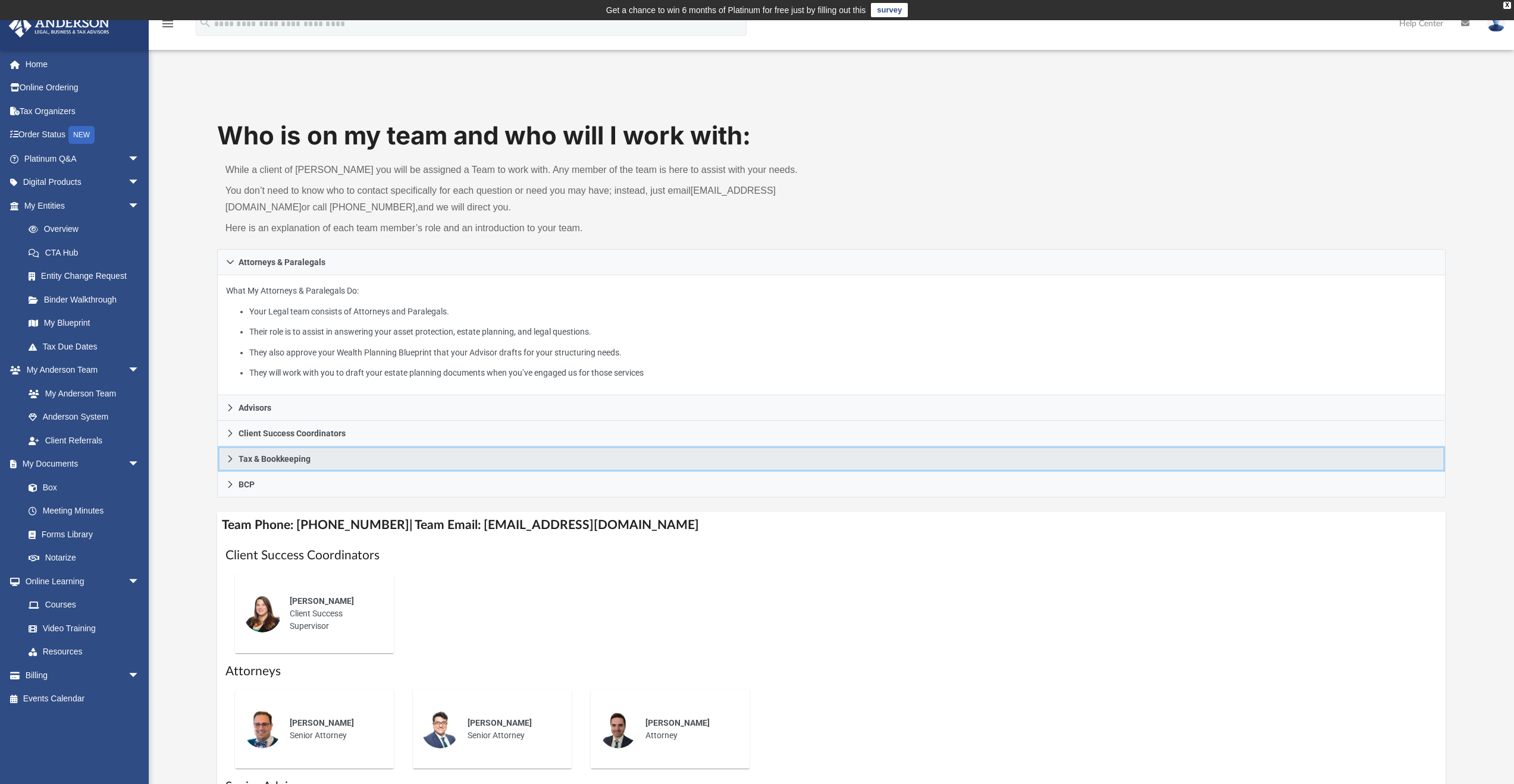
click at [250, 461] on span "Tax & Bookkeeping" at bounding box center [274, 459] width 72 height 8
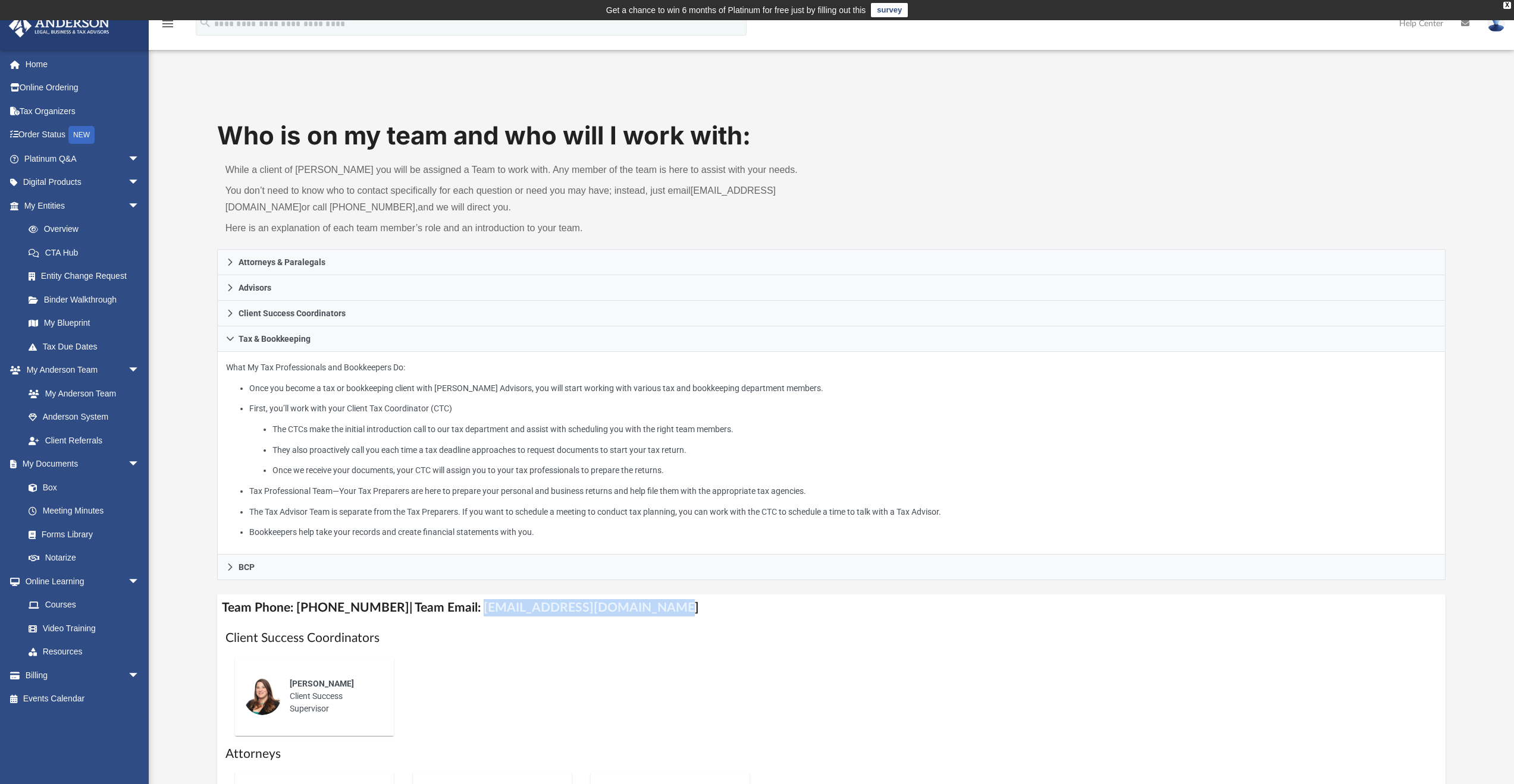
drag, startPoint x: 474, startPoint y: 606, endPoint x: 651, endPoint y: 609, distance: 177.0
click at [651, 609] on h4 "Team Phone: (725) 201-7544 | Team Email: myteam@andersonadvisors.com" at bounding box center [832, 608] width 1229 height 27
copy h4 "myteam@andersonadvisors.com"
click at [27, 67] on link "Home" at bounding box center [82, 64] width 149 height 24
